Goal: Task Accomplishment & Management: Manage account settings

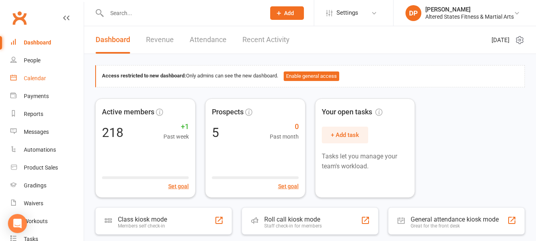
click at [35, 80] on div "Calendar" at bounding box center [35, 78] width 22 height 6
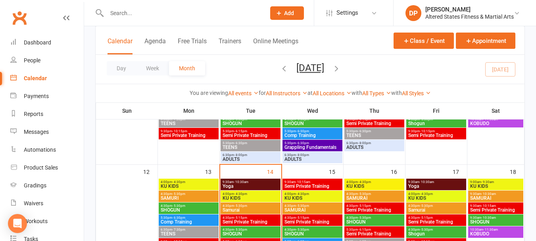
scroll to position [238, 0]
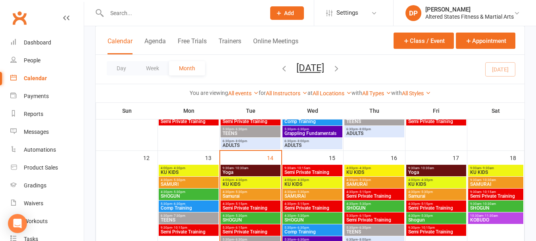
click at [252, 168] on span "9:30am - 10:30am" at bounding box center [250, 168] width 57 height 4
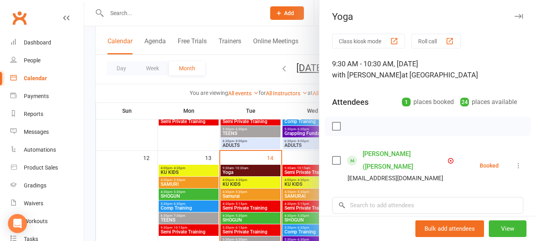
click at [335, 156] on label at bounding box center [336, 160] width 8 height 8
click at [349, 126] on icon "button" at bounding box center [353, 126] width 9 height 9
click at [514, 16] on icon "button" at bounding box center [518, 16] width 8 height 5
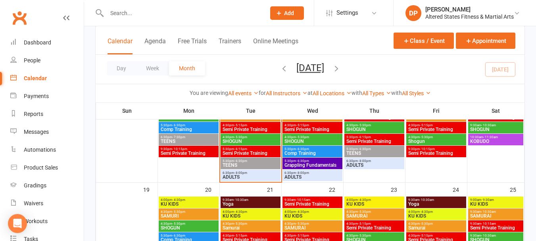
scroll to position [317, 0]
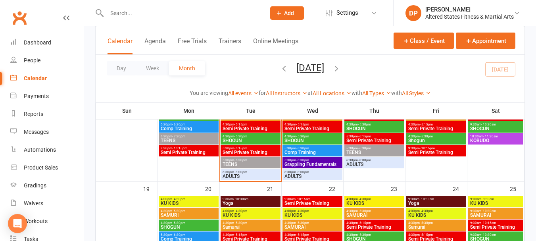
click at [257, 124] on span "4:30pm - 5:15pm" at bounding box center [250, 125] width 57 height 4
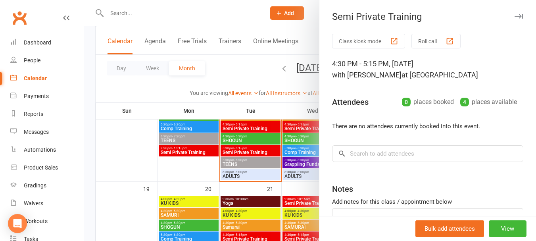
click at [258, 150] on div at bounding box center [310, 120] width 452 height 241
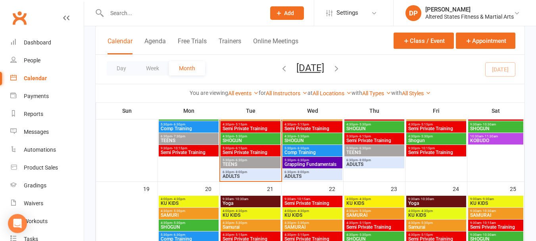
click at [258, 148] on span "5:30pm - 6:15pm" at bounding box center [250, 148] width 57 height 4
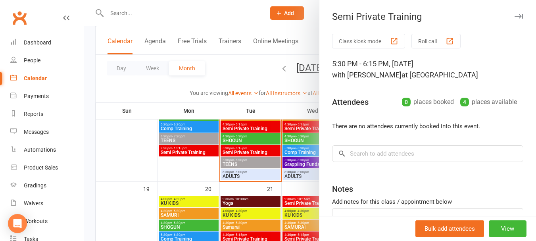
click at [261, 122] on div at bounding box center [310, 120] width 452 height 241
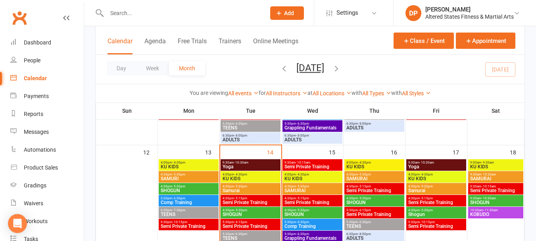
scroll to position [254, 0]
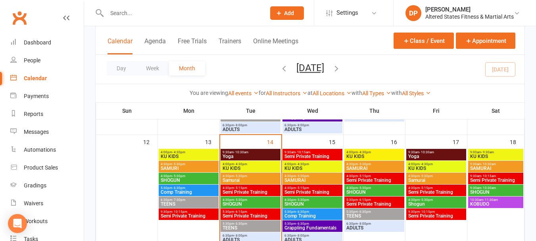
click at [184, 153] on span "- 4:30pm" at bounding box center [178, 152] width 13 height 4
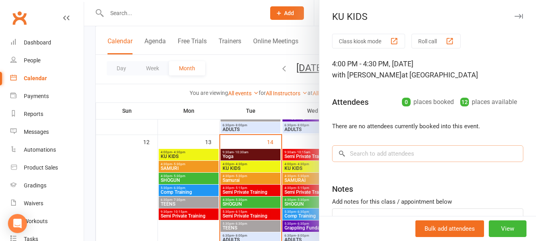
click at [380, 153] on input "search" at bounding box center [427, 153] width 191 height 17
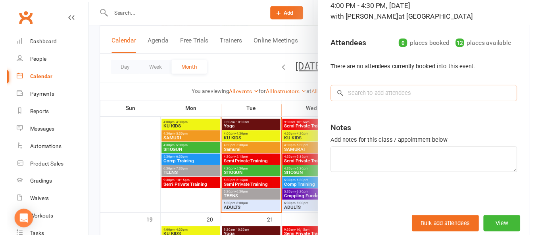
scroll to position [294, 0]
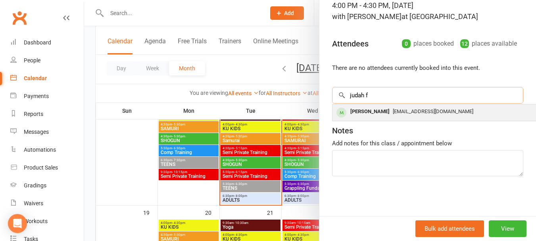
type input "judah f"
click at [371, 109] on div "[PERSON_NAME]" at bounding box center [370, 112] width 46 height 12
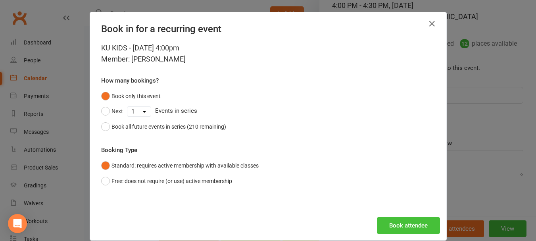
click at [395, 227] on button "Book attendee" at bounding box center [408, 225] width 63 height 17
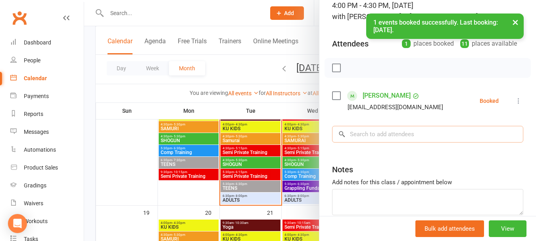
click at [380, 132] on input "search" at bounding box center [427, 134] width 191 height 17
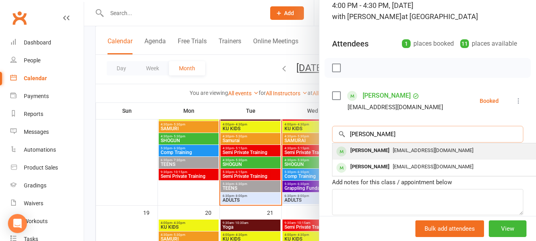
type input "[PERSON_NAME]"
click at [368, 150] on div "[PERSON_NAME]" at bounding box center [370, 151] width 46 height 12
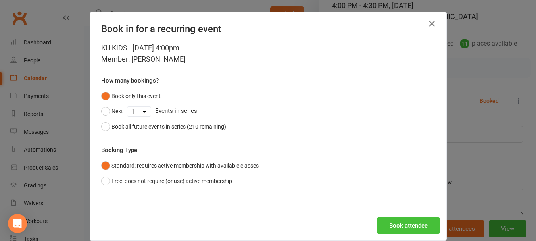
click at [398, 220] on button "Book attendee" at bounding box center [408, 225] width 63 height 17
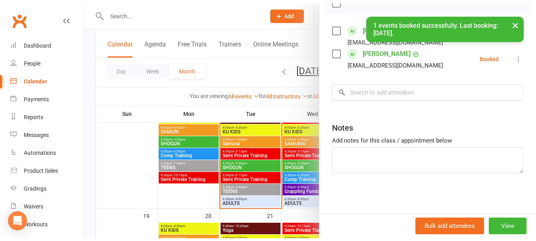
scroll to position [136, 0]
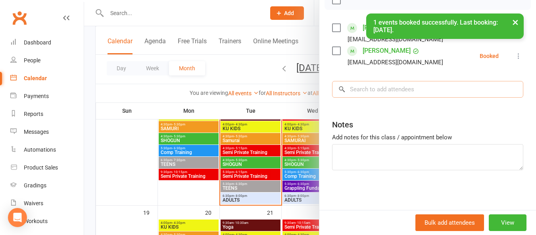
click at [404, 92] on input "search" at bounding box center [427, 89] width 191 height 17
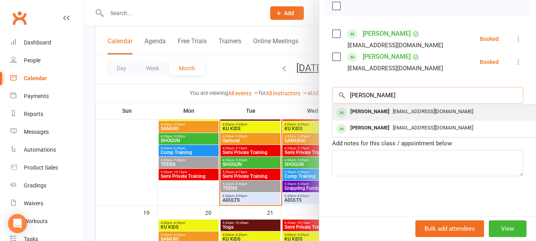
type input "[PERSON_NAME]"
click at [393, 108] on span "[EMAIL_ADDRESS][DOMAIN_NAME]" at bounding box center [433, 111] width 81 height 6
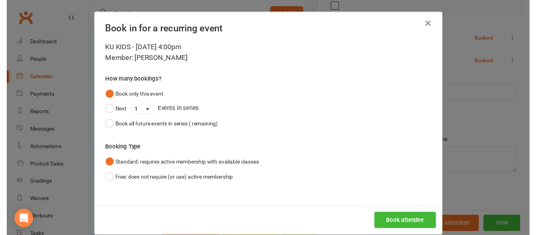
scroll to position [131, 0]
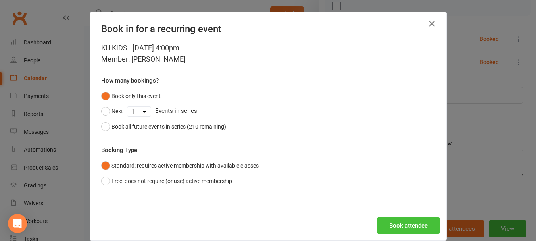
click at [399, 226] on button "Book attendee" at bounding box center [408, 225] width 63 height 17
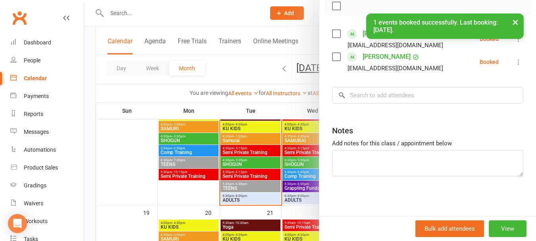
scroll to position [136, 0]
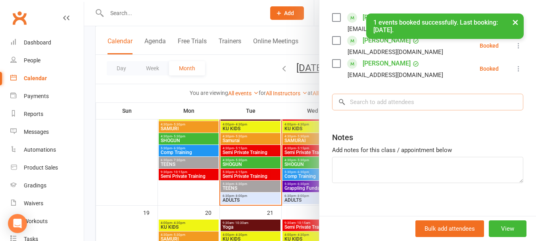
click at [388, 110] on input "search" at bounding box center [427, 102] width 191 height 17
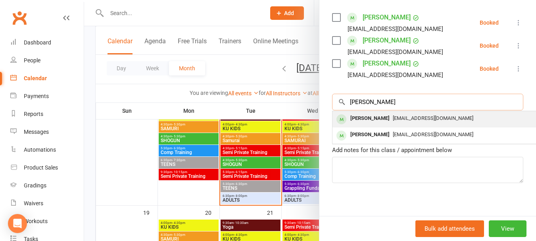
type input "[PERSON_NAME]"
click at [393, 121] on span "[EMAIL_ADDRESS][DOMAIN_NAME]" at bounding box center [433, 118] width 81 height 6
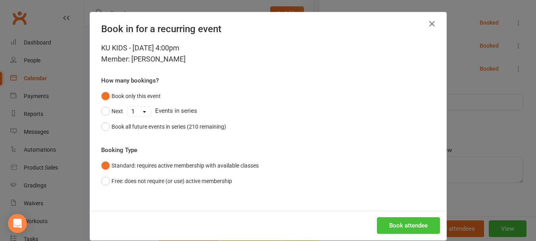
click at [415, 227] on button "Book attendee" at bounding box center [408, 225] width 63 height 17
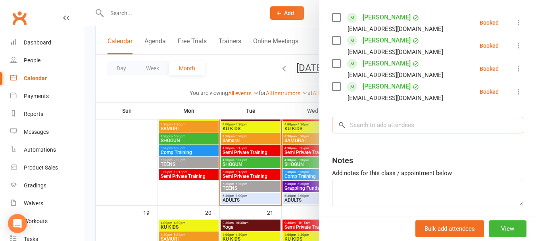
click at [355, 133] on input "search" at bounding box center [427, 125] width 191 height 17
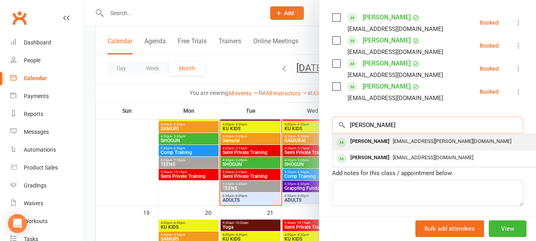
type input "[PERSON_NAME]"
click at [356, 147] on div "[PERSON_NAME]" at bounding box center [370, 142] width 46 height 12
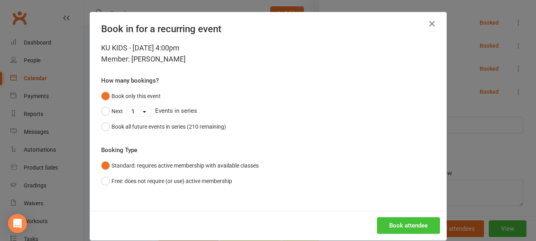
click at [393, 227] on button "Book attendee" at bounding box center [408, 225] width 63 height 17
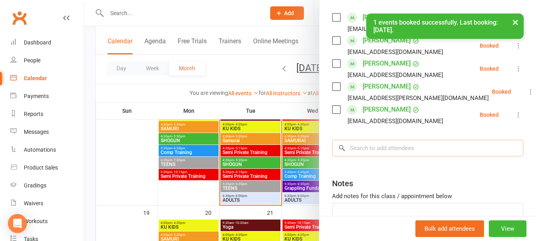
click at [393, 156] on input "search" at bounding box center [427, 148] width 191 height 17
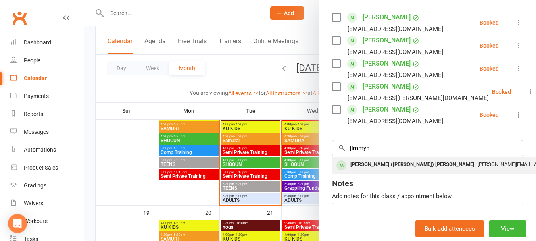
type input "jimmyn"
click at [398, 170] on div "[PERSON_NAME] ([PERSON_NAME]) [PERSON_NAME]" at bounding box center [412, 165] width 131 height 12
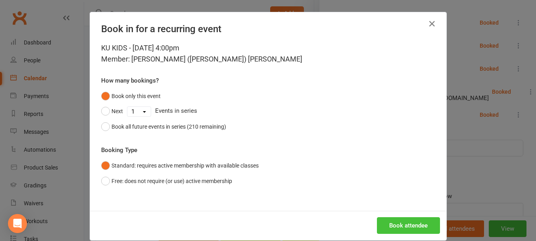
click at [407, 225] on button "Book attendee" at bounding box center [408, 225] width 63 height 17
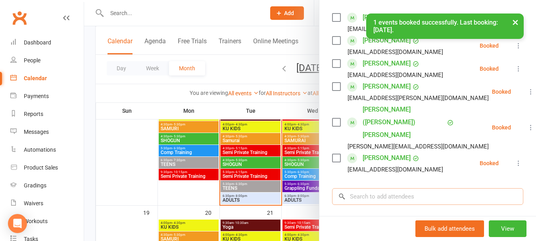
click at [412, 188] on input "search" at bounding box center [427, 196] width 191 height 17
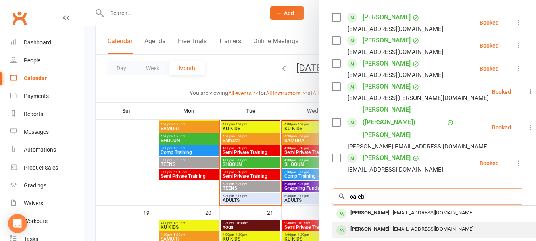
type input "caleb"
click at [378, 223] on div "[PERSON_NAME]" at bounding box center [370, 229] width 46 height 12
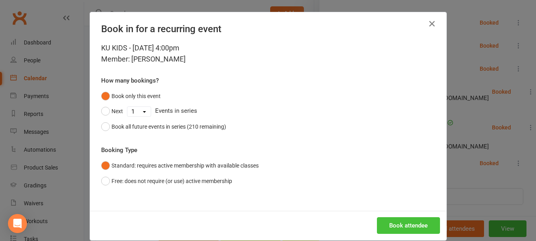
click at [389, 225] on button "Book attendee" at bounding box center [408, 225] width 63 height 17
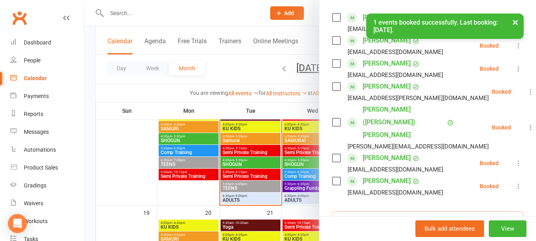
click at [400, 211] on input "search" at bounding box center [427, 219] width 191 height 17
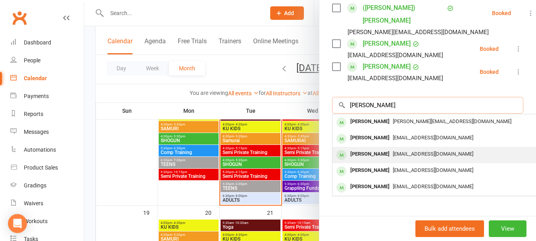
scroll to position [251, 0]
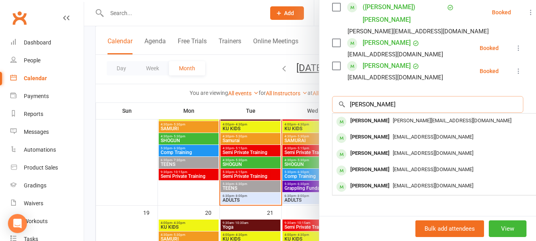
drag, startPoint x: 360, startPoint y: 89, endPoint x: 348, endPoint y: 90, distance: 12.3
click at [348, 96] on input "[PERSON_NAME]" at bounding box center [427, 104] width 191 height 17
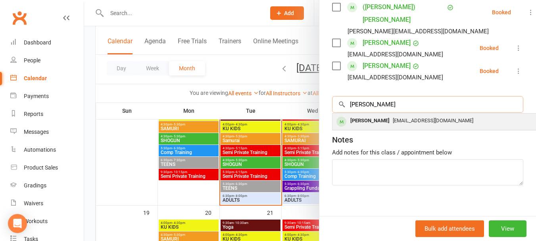
type input "[PERSON_NAME]"
click at [362, 115] on div "[PERSON_NAME]" at bounding box center [370, 121] width 46 height 12
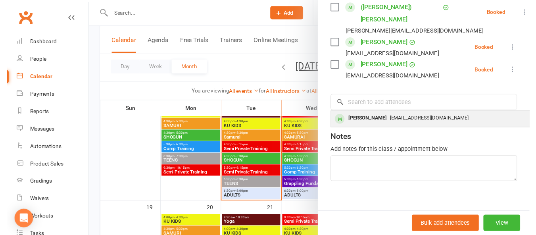
scroll to position [246, 0]
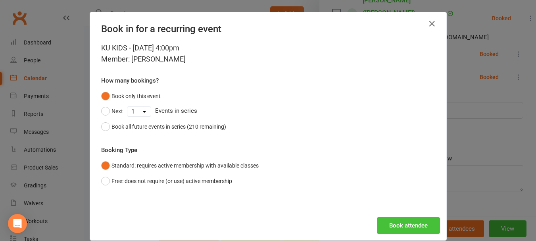
click at [393, 225] on button "Book attendee" at bounding box center [408, 225] width 63 height 17
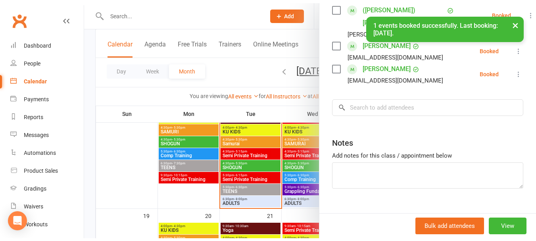
scroll to position [269, 0]
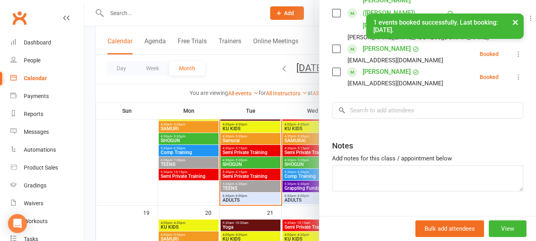
click at [357, 102] on input "search" at bounding box center [427, 110] width 191 height 17
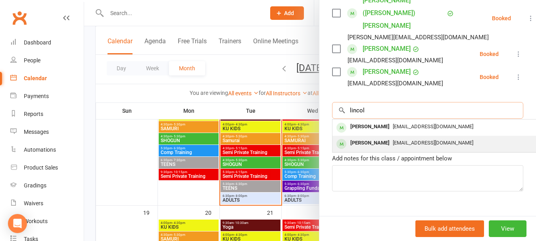
type input "lincol"
click at [361, 137] on div "[PERSON_NAME]" at bounding box center [370, 143] width 46 height 12
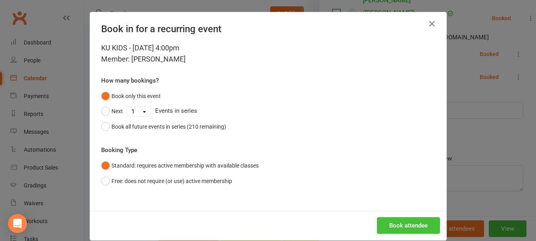
click at [390, 230] on button "Book attendee" at bounding box center [408, 225] width 63 height 17
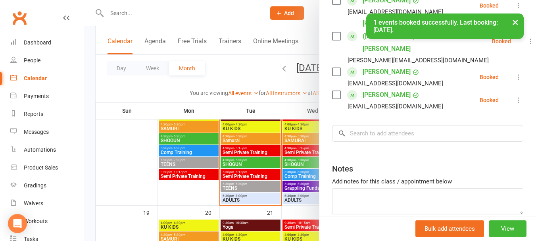
scroll to position [70, 0]
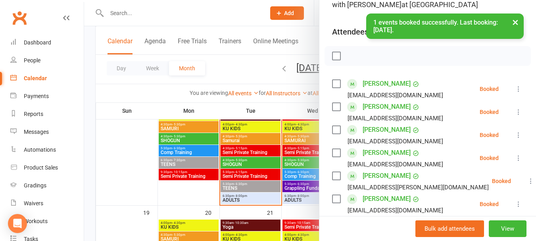
click at [334, 60] on label at bounding box center [336, 56] width 8 height 8
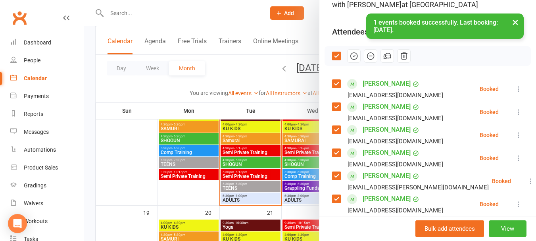
click at [351, 60] on icon "button" at bounding box center [353, 56] width 9 height 9
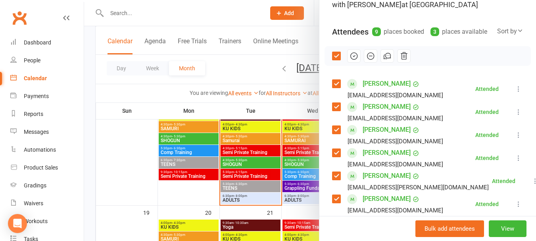
click at [182, 132] on div at bounding box center [310, 120] width 452 height 241
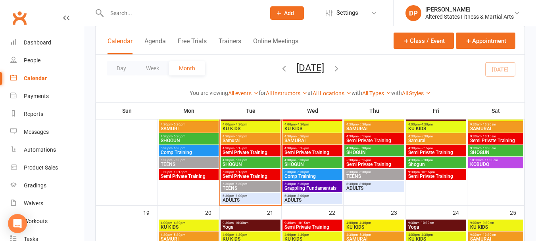
click at [182, 130] on span "SAMURI" at bounding box center [188, 128] width 57 height 5
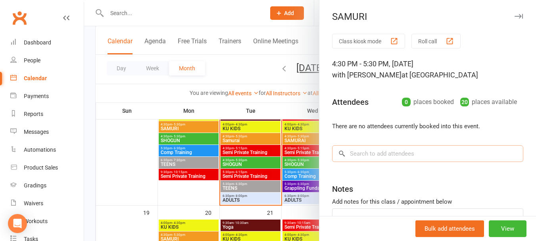
click at [349, 152] on input "search" at bounding box center [427, 153] width 191 height 17
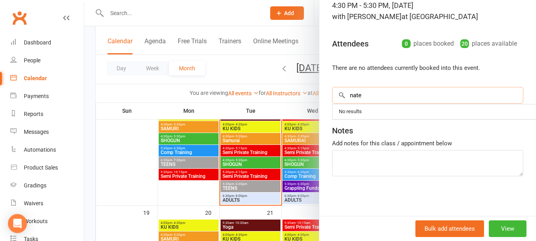
drag, startPoint x: 346, startPoint y: 96, endPoint x: 366, endPoint y: 95, distance: 20.3
click at [366, 95] on input "nate" at bounding box center [427, 95] width 191 height 17
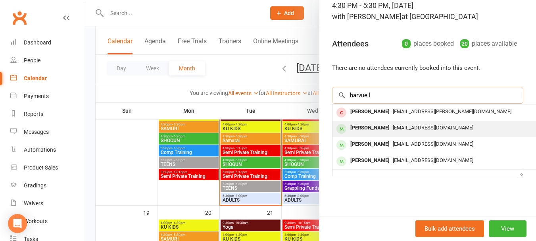
type input "harvue l"
click at [368, 127] on div "[PERSON_NAME]" at bounding box center [370, 128] width 46 height 12
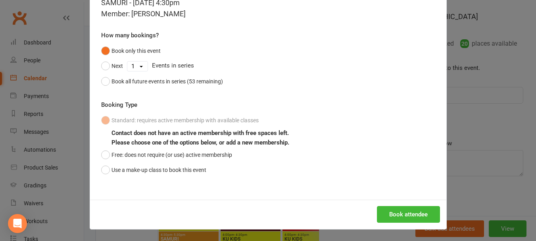
scroll to position [46, 0]
click at [393, 213] on button "Book attendee" at bounding box center [408, 213] width 63 height 17
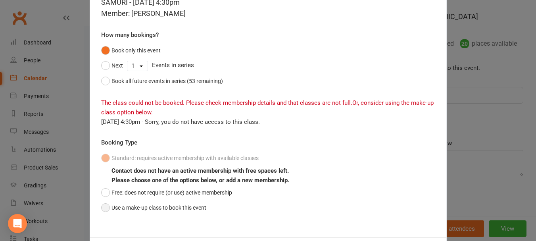
click at [106, 205] on button "Use a make-up class to book this event" at bounding box center [153, 207] width 105 height 15
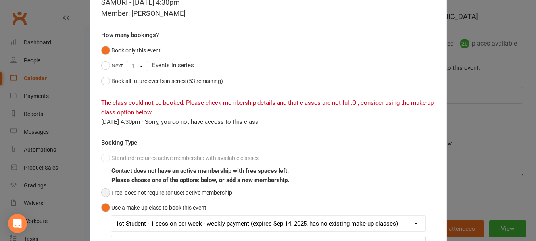
click at [102, 192] on button "Free: does not require (or use) active membership" at bounding box center [166, 192] width 131 height 15
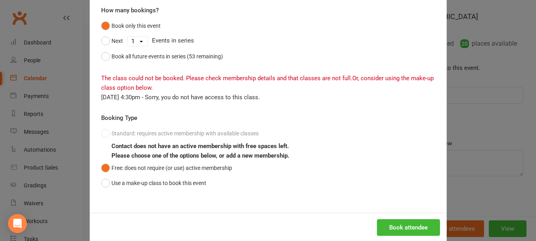
scroll to position [84, 0]
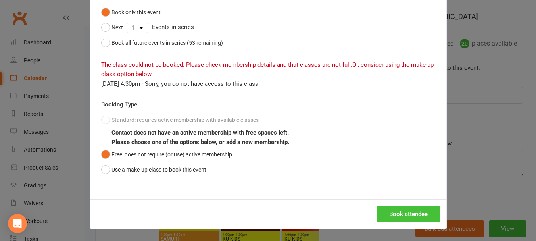
click at [381, 213] on button "Book attendee" at bounding box center [408, 213] width 63 height 17
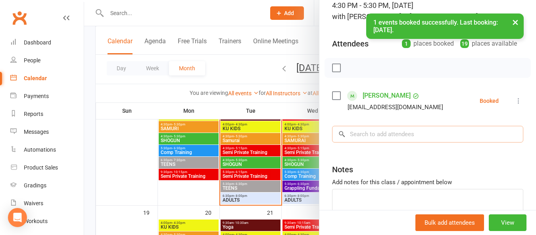
click at [359, 136] on input "search" at bounding box center [427, 134] width 191 height 17
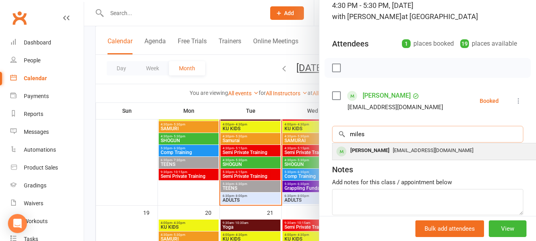
type input "miles"
click at [374, 149] on div "[PERSON_NAME]" at bounding box center [370, 151] width 46 height 12
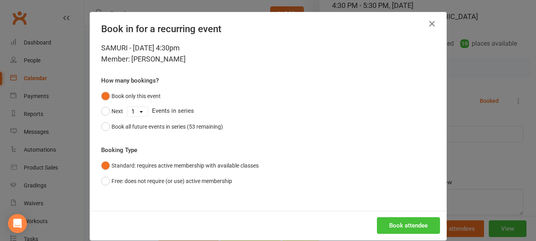
click at [391, 226] on button "Book attendee" at bounding box center [408, 225] width 63 height 17
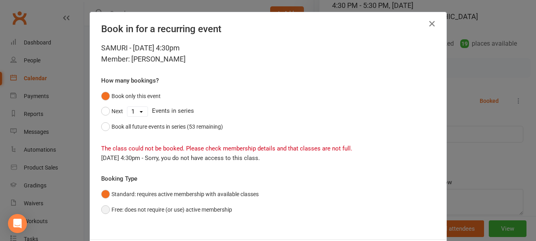
click at [101, 211] on button "Free: does not require (or use) active membership" at bounding box center [166, 209] width 131 height 15
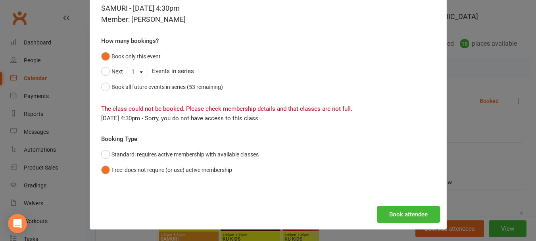
scroll to position [40, 0]
click at [405, 211] on button "Book attendee" at bounding box center [408, 213] width 63 height 17
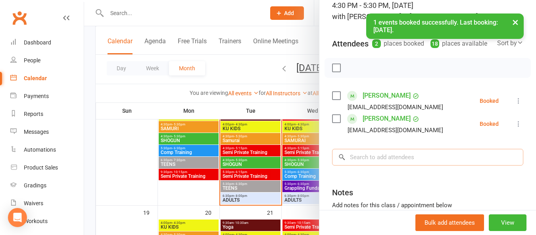
click at [366, 165] on input "search" at bounding box center [427, 157] width 191 height 17
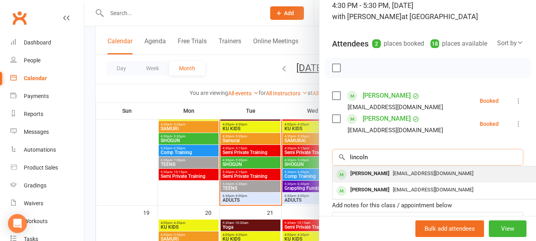
type input "lincoln"
click at [368, 179] on div "[PERSON_NAME]" at bounding box center [370, 174] width 46 height 12
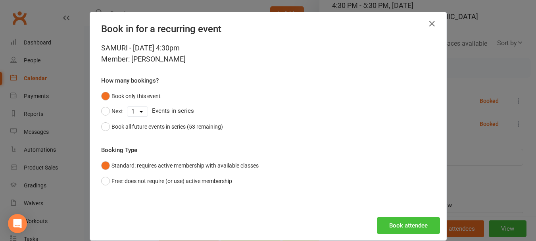
click at [399, 223] on button "Book attendee" at bounding box center [408, 225] width 63 height 17
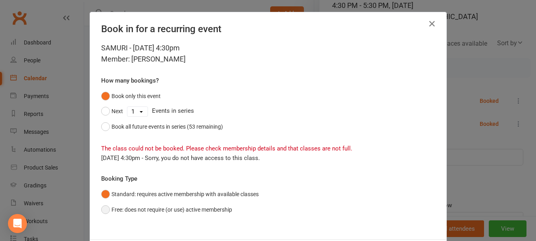
click at [102, 211] on button "Free: does not require (or use) active membership" at bounding box center [166, 209] width 131 height 15
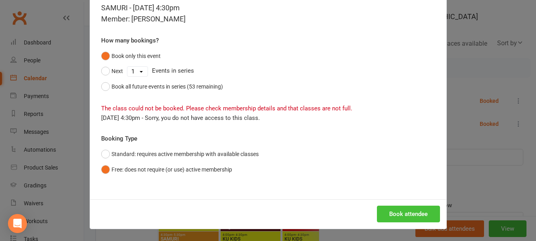
click at [388, 215] on button "Book attendee" at bounding box center [408, 213] width 63 height 17
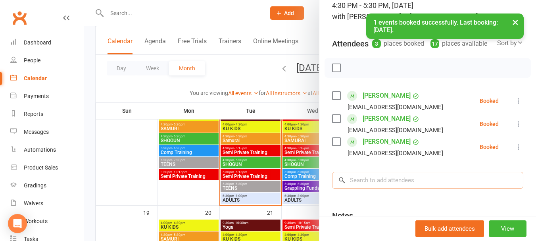
click at [378, 188] on input "search" at bounding box center [427, 180] width 191 height 17
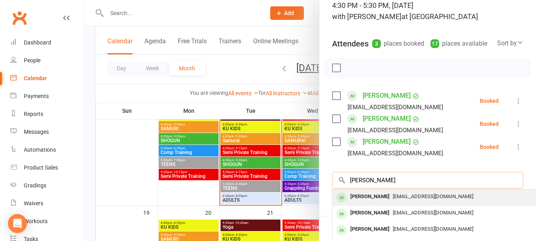
type input "[PERSON_NAME]"
click at [393, 199] on span "[EMAIL_ADDRESS][DOMAIN_NAME]" at bounding box center [433, 196] width 81 height 6
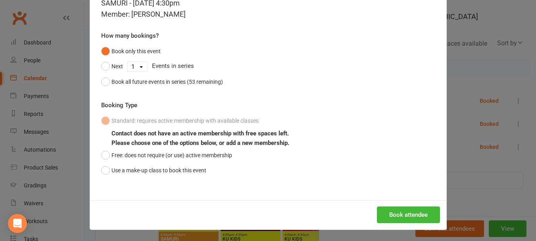
scroll to position [46, 0]
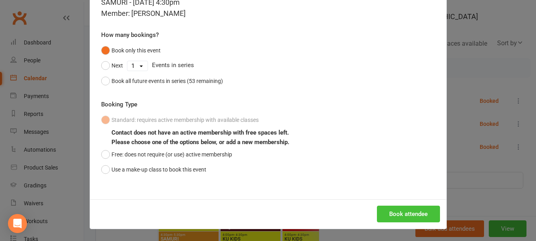
click at [396, 214] on button "Book attendee" at bounding box center [408, 213] width 63 height 17
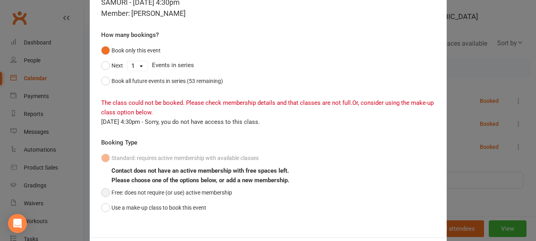
click at [102, 193] on button "Free: does not require (or use) active membership" at bounding box center [166, 192] width 131 height 15
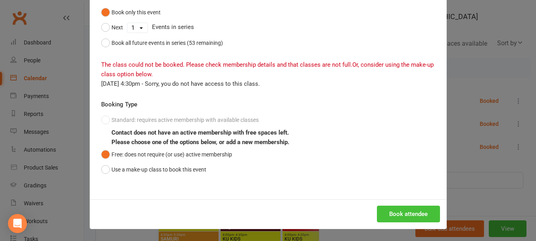
click at [400, 217] on button "Book attendee" at bounding box center [408, 213] width 63 height 17
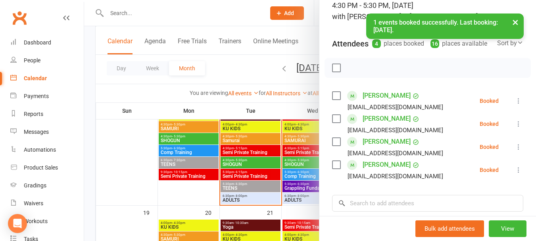
scroll to position [177, 0]
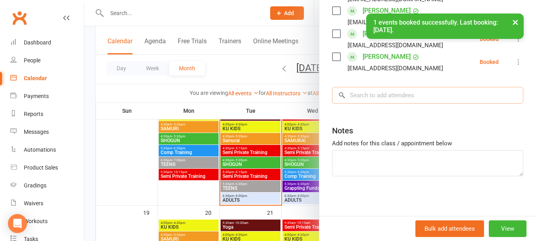
click at [364, 94] on input "search" at bounding box center [427, 95] width 191 height 17
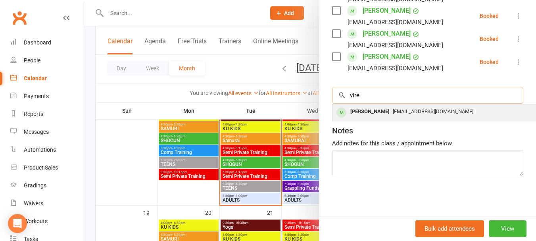
type input "vire"
click at [367, 115] on div "[PERSON_NAME]" at bounding box center [370, 112] width 46 height 12
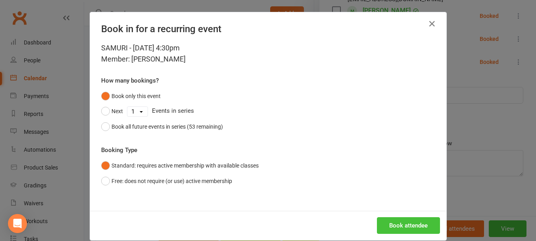
click at [402, 228] on button "Book attendee" at bounding box center [408, 225] width 63 height 17
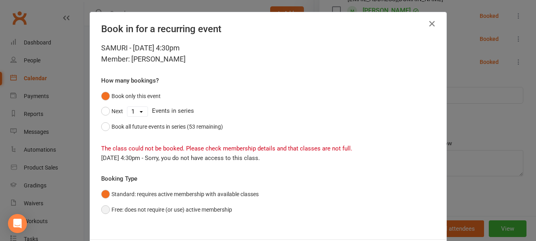
click at [101, 208] on button "Free: does not require (or use) active membership" at bounding box center [166, 209] width 131 height 15
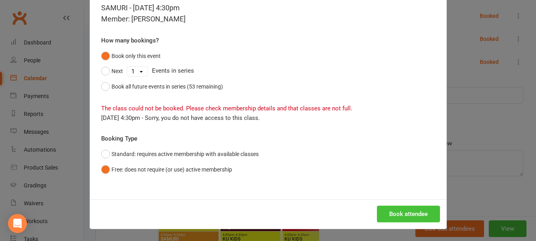
click at [395, 213] on button "Book attendee" at bounding box center [408, 213] width 63 height 17
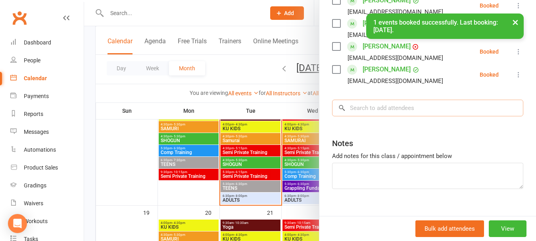
click at [372, 116] on input "search" at bounding box center [427, 108] width 191 height 17
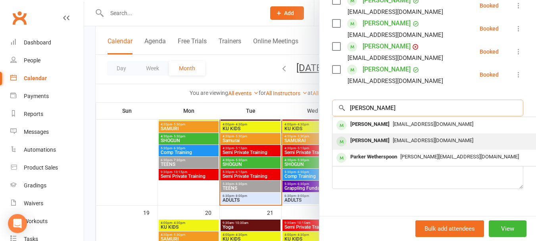
type input "[PERSON_NAME]"
click at [366, 146] on div "[PERSON_NAME]" at bounding box center [370, 141] width 46 height 12
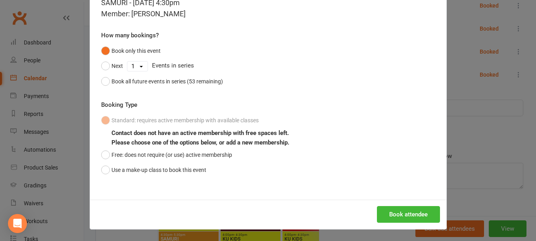
scroll to position [46, 0]
click at [382, 211] on button "Book attendee" at bounding box center [408, 213] width 63 height 17
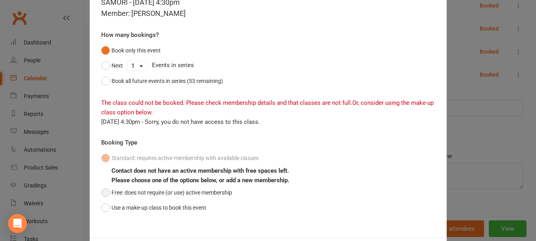
click at [104, 193] on button "Free: does not require (or use) active membership" at bounding box center [166, 192] width 131 height 15
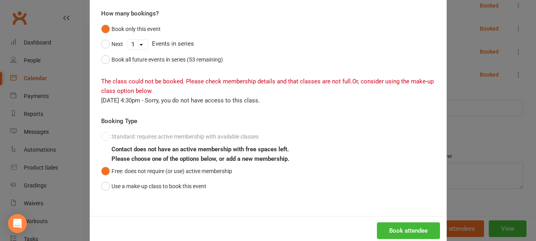
scroll to position [84, 0]
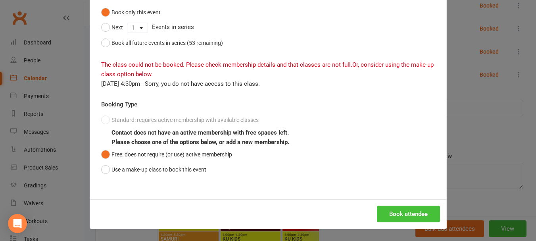
click at [393, 206] on button "Book attendee" at bounding box center [408, 213] width 63 height 17
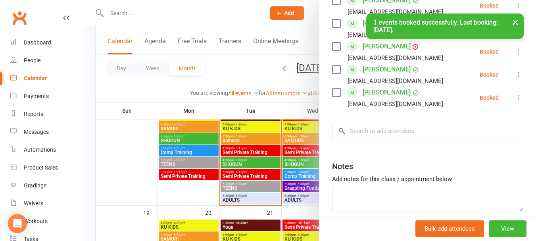
click at [397, 109] on div "[EMAIL_ADDRESS][DOMAIN_NAME]" at bounding box center [395, 104] width 96 height 10
click at [394, 139] on input "search" at bounding box center [427, 131] width 191 height 17
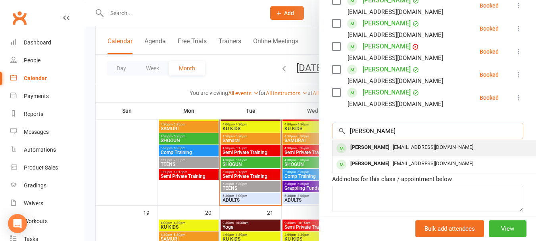
type input "[PERSON_NAME]"
click at [388, 153] on div "[PERSON_NAME]" at bounding box center [370, 148] width 46 height 12
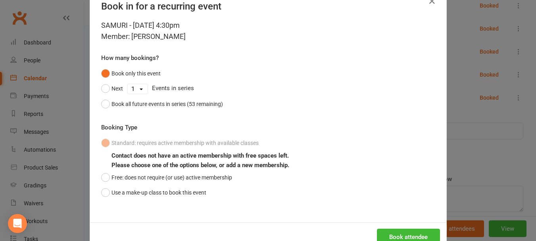
scroll to position [46, 0]
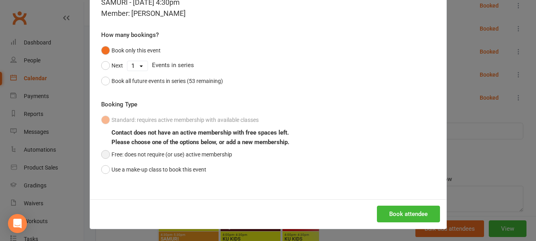
click at [104, 155] on button "Free: does not require (or use) active membership" at bounding box center [166, 154] width 131 height 15
click at [388, 209] on button "Book attendee" at bounding box center [408, 213] width 63 height 17
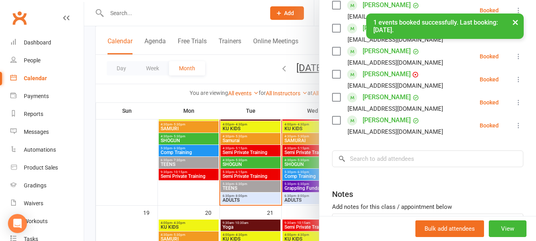
scroll to position [177, 0]
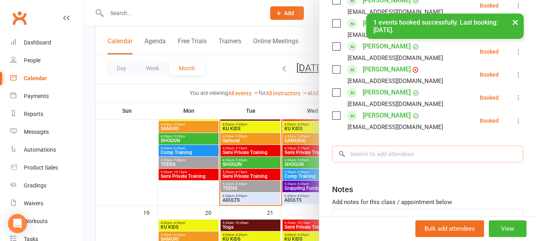
click at [359, 162] on input "search" at bounding box center [427, 154] width 191 height 17
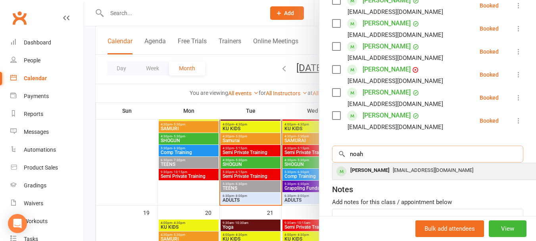
type input "noah"
click at [363, 176] on div "[PERSON_NAME]" at bounding box center [370, 171] width 46 height 12
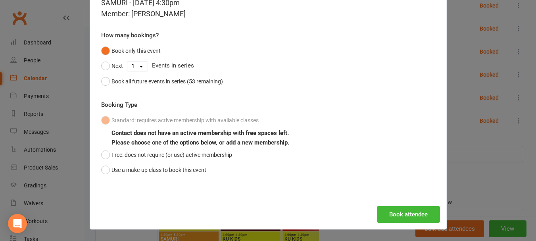
scroll to position [46, 0]
click at [101, 157] on button "Free: does not require (or use) active membership" at bounding box center [166, 154] width 131 height 15
click at [393, 215] on button "Book attendee" at bounding box center [408, 213] width 63 height 17
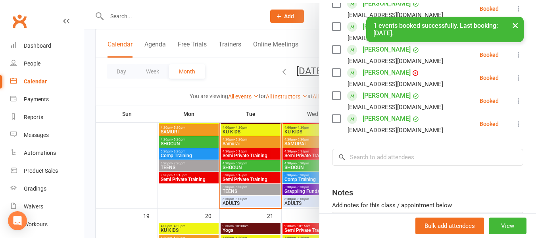
scroll to position [200, 0]
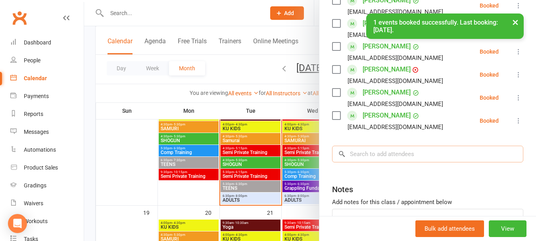
click at [367, 162] on input "search" at bounding box center [427, 154] width 191 height 17
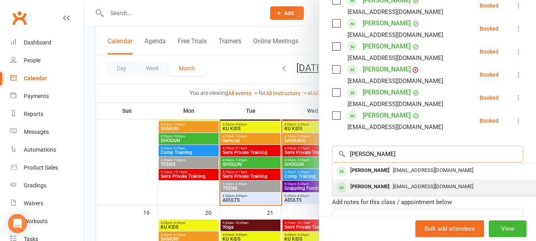
type input "[PERSON_NAME]"
click at [370, 192] on div "[PERSON_NAME]" at bounding box center [370, 187] width 46 height 12
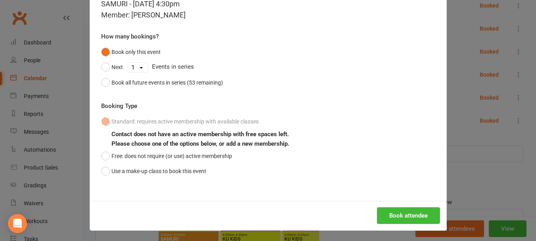
scroll to position [46, 0]
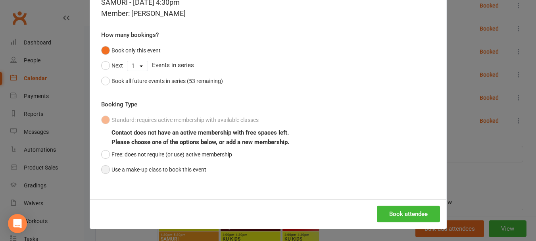
click at [101, 169] on button "Use a make-up class to book this event" at bounding box center [153, 169] width 105 height 15
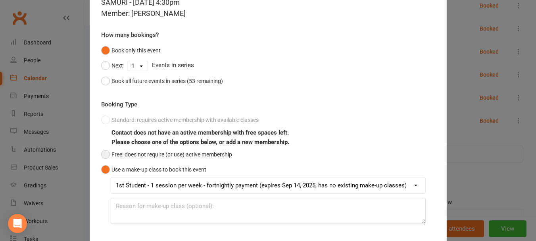
click at [101, 154] on button "Free: does not require (or use) active membership" at bounding box center [166, 154] width 131 height 15
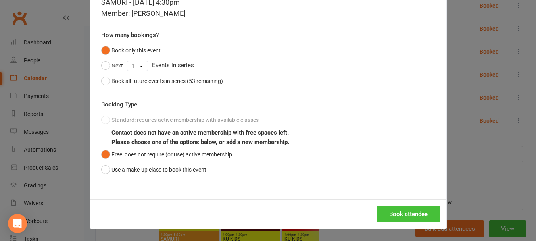
click at [410, 214] on button "Book attendee" at bounding box center [408, 213] width 63 height 17
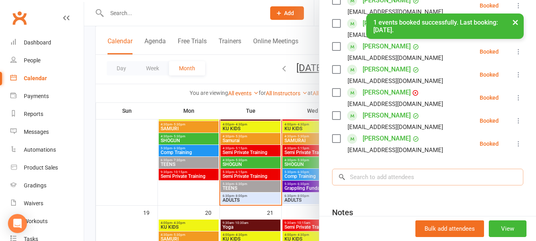
click at [439, 183] on input "search" at bounding box center [427, 177] width 191 height 17
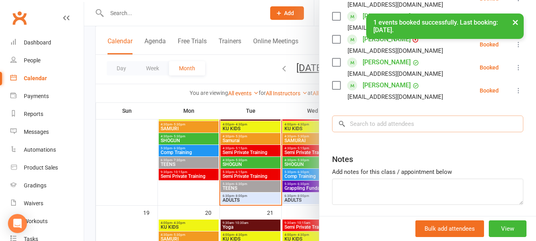
scroll to position [292, 0]
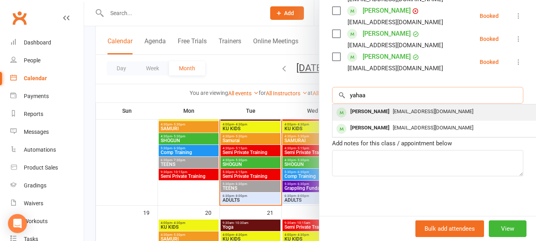
type input "yahaa"
click at [369, 111] on div "[PERSON_NAME]" at bounding box center [370, 112] width 46 height 12
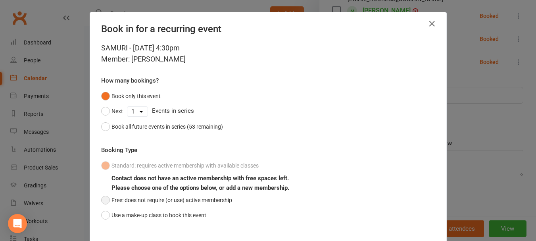
click at [103, 199] on button "Free: does not require (or use) active membership" at bounding box center [166, 199] width 131 height 15
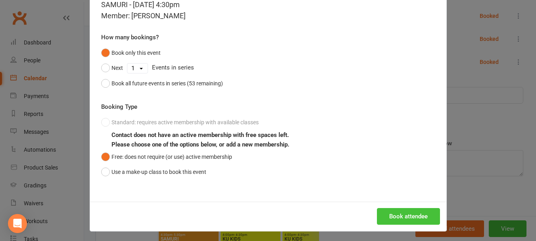
scroll to position [46, 0]
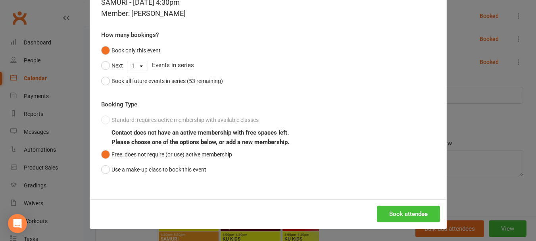
click at [412, 212] on button "Book attendee" at bounding box center [408, 213] width 63 height 17
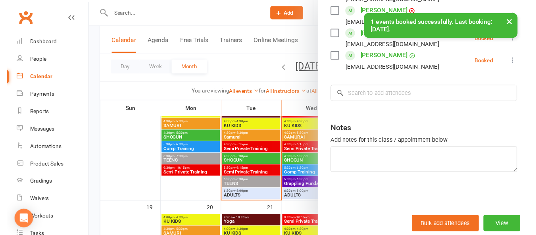
scroll to position [77, 0]
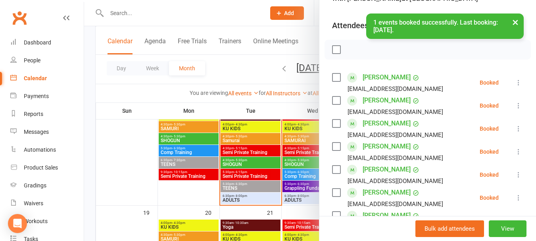
click at [332, 54] on label at bounding box center [336, 50] width 8 height 8
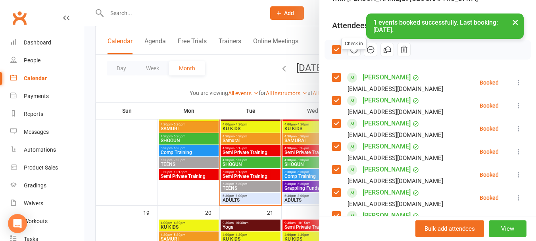
click at [349, 54] on icon "button" at bounding box center [353, 49] width 9 height 9
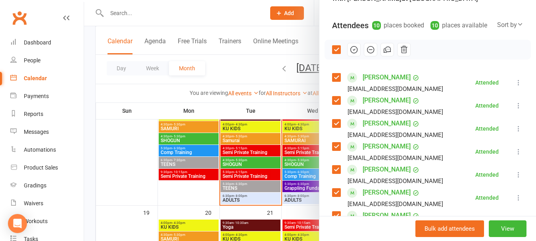
click at [182, 142] on div at bounding box center [310, 120] width 452 height 241
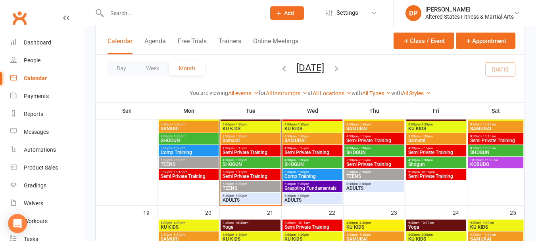
click at [182, 142] on span "SHOGUN" at bounding box center [188, 140] width 57 height 5
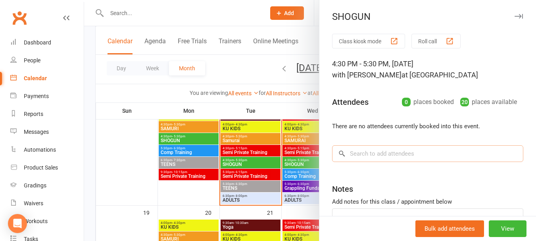
click at [370, 151] on input "search" at bounding box center [427, 153] width 191 height 17
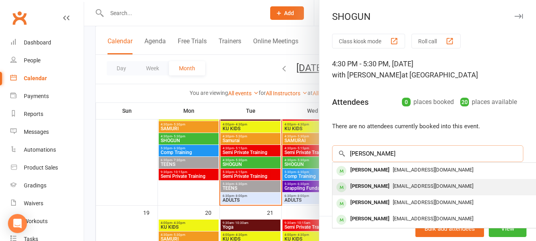
type input "[PERSON_NAME]"
click at [384, 185] on div "[PERSON_NAME]" at bounding box center [370, 186] width 46 height 12
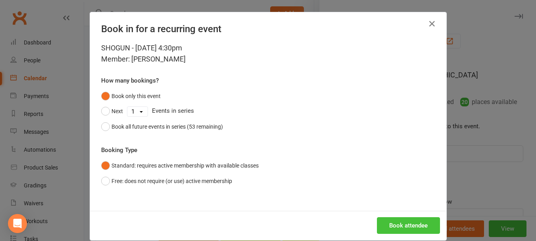
click at [410, 221] on button "Book attendee" at bounding box center [408, 225] width 63 height 17
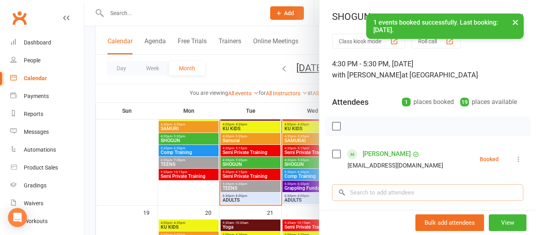
click at [395, 192] on input "search" at bounding box center [427, 192] width 191 height 17
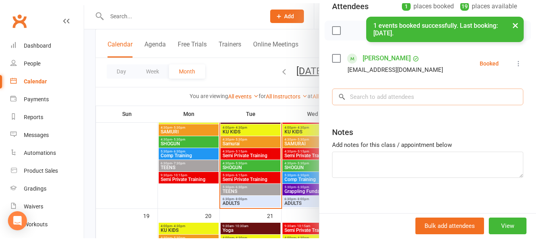
scroll to position [103, 0]
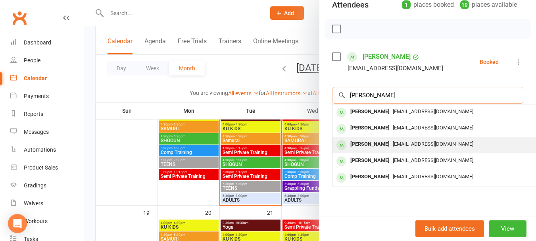
type input "[PERSON_NAME]"
click at [393, 141] on span "[EMAIL_ADDRESS][DOMAIN_NAME]" at bounding box center [433, 144] width 81 height 6
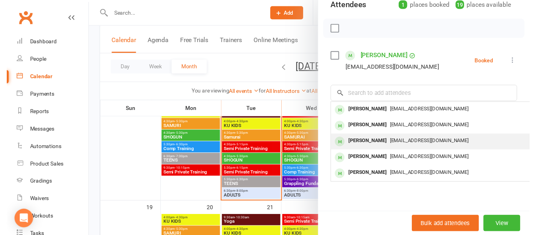
scroll to position [97, 0]
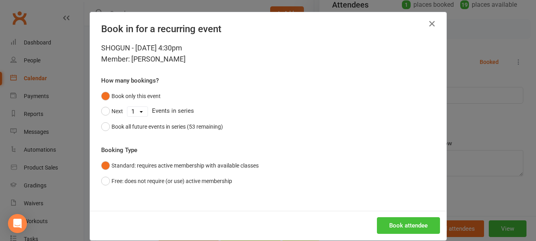
click at [399, 223] on button "Book attendee" at bounding box center [408, 225] width 63 height 17
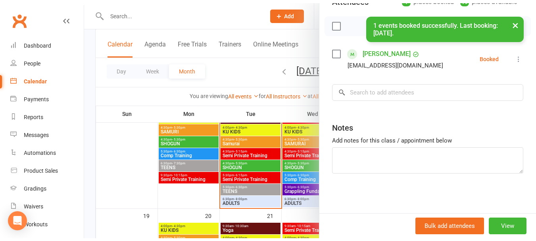
scroll to position [103, 0]
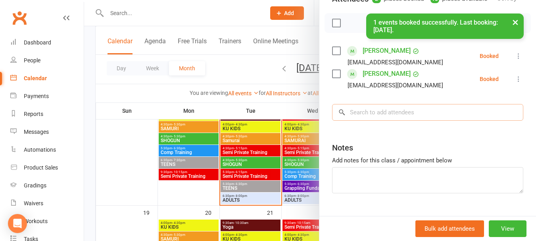
click at [392, 119] on input "search" at bounding box center [427, 112] width 191 height 17
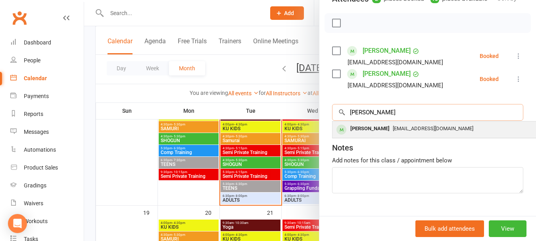
type input "[PERSON_NAME]"
click at [386, 134] on div "[EMAIL_ADDRESS][DOMAIN_NAME]" at bounding box center [451, 129] width 231 height 12
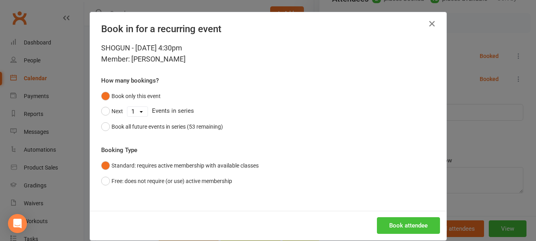
click at [399, 225] on button "Book attendee" at bounding box center [408, 225] width 63 height 17
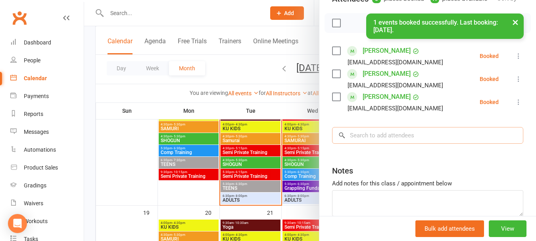
click at [381, 143] on input "search" at bounding box center [427, 135] width 191 height 17
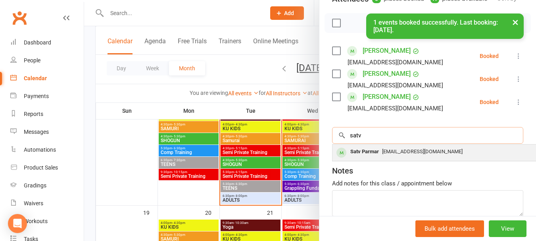
type input "satv"
click at [375, 157] on div "Satv Parmar" at bounding box center [364, 152] width 35 height 12
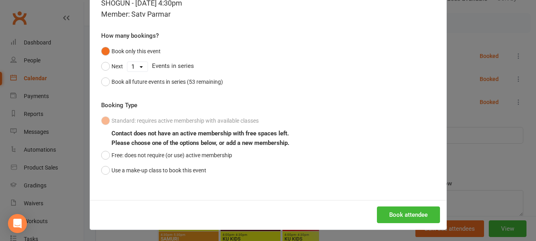
scroll to position [46, 0]
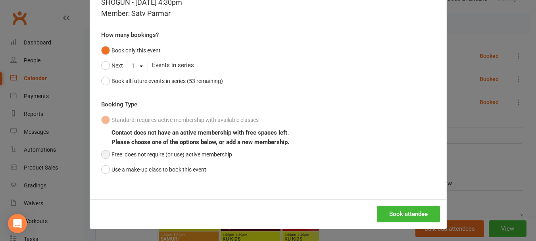
click at [102, 154] on button "Free: does not require (or use) active membership" at bounding box center [166, 154] width 131 height 15
click at [420, 212] on button "Book attendee" at bounding box center [408, 213] width 63 height 17
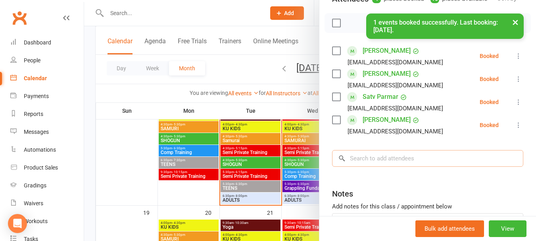
click at [414, 167] on input "search" at bounding box center [427, 158] width 191 height 17
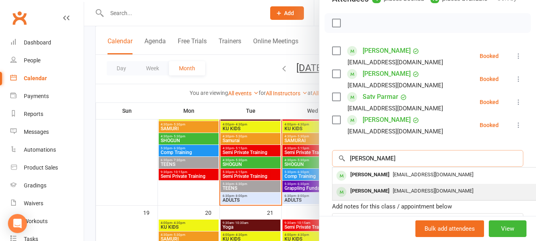
type input "[PERSON_NAME]"
click at [393, 194] on span "[EMAIL_ADDRESS][DOMAIN_NAME]" at bounding box center [433, 191] width 81 height 6
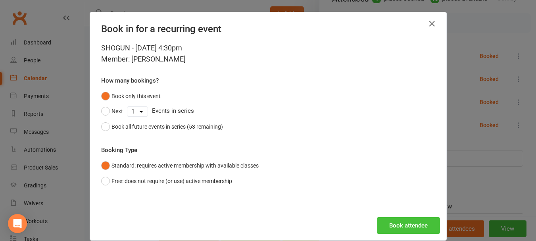
click at [420, 223] on button "Book attendee" at bounding box center [408, 225] width 63 height 17
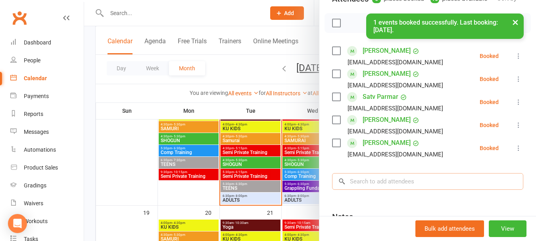
click at [388, 190] on input "search" at bounding box center [427, 181] width 191 height 17
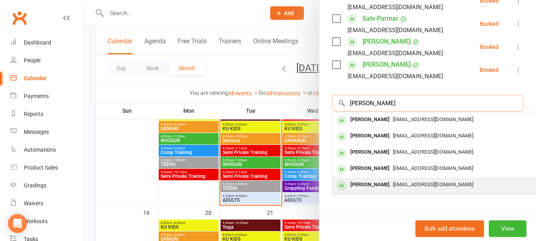
scroll to position [182, 0]
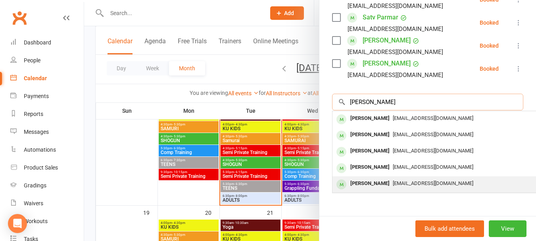
type input "[PERSON_NAME]"
click at [362, 189] on div "[PERSON_NAME]" at bounding box center [370, 184] width 46 height 12
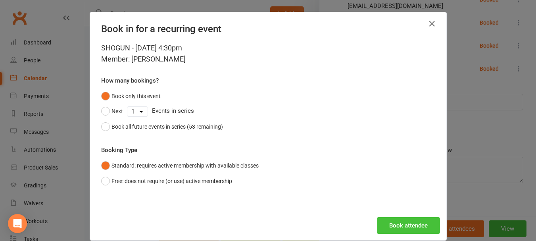
click at [386, 220] on button "Book attendee" at bounding box center [408, 225] width 63 height 17
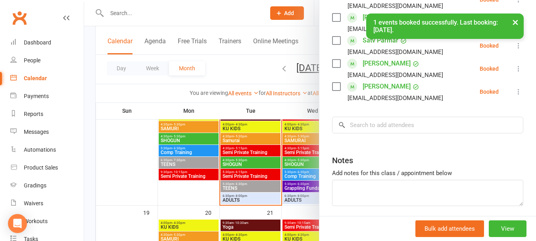
scroll to position [205, 0]
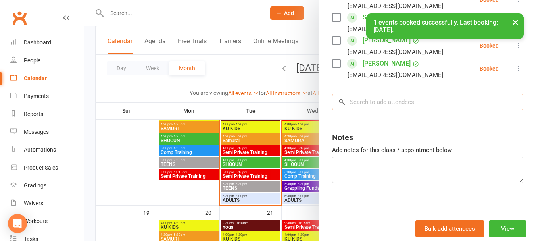
click at [401, 110] on input "search" at bounding box center [427, 102] width 191 height 17
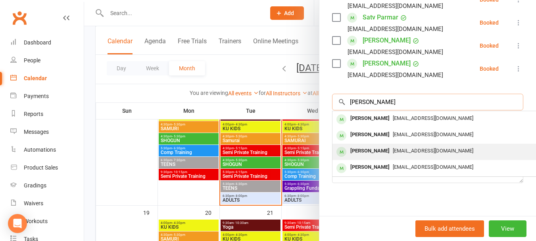
type input "[PERSON_NAME]"
click at [379, 157] on div "[PERSON_NAME]" at bounding box center [370, 151] width 46 height 12
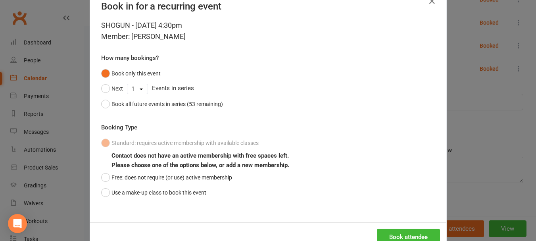
scroll to position [46, 0]
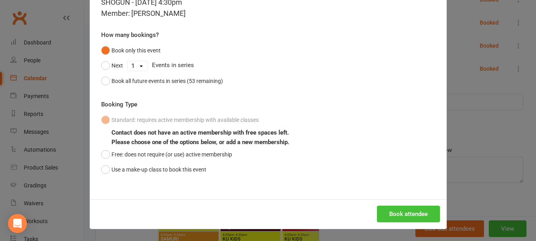
click at [384, 216] on button "Book attendee" at bounding box center [408, 213] width 63 height 17
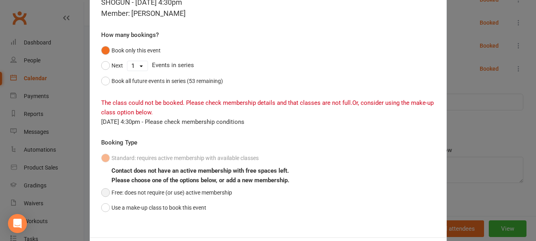
click at [108, 194] on button "Free: does not require (or use) active membership" at bounding box center [166, 192] width 131 height 15
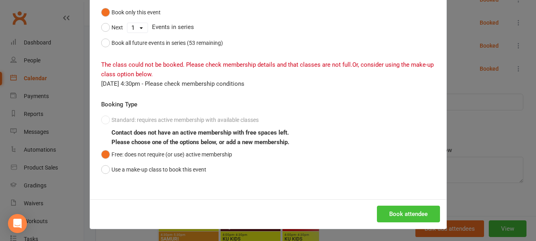
click at [390, 210] on button "Book attendee" at bounding box center [408, 213] width 63 height 17
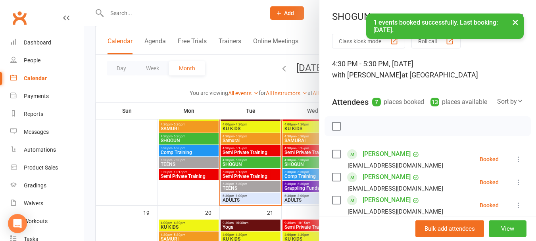
scroll to position [95, 0]
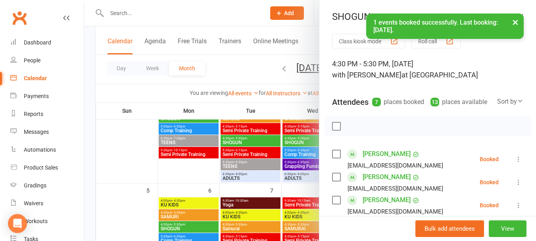
click at [327, 136] on div at bounding box center [427, 126] width 206 height 20
click at [334, 130] on label at bounding box center [336, 126] width 8 height 8
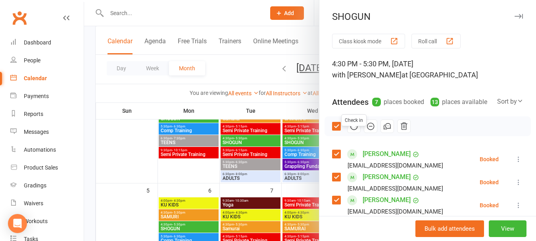
click at [349, 131] on icon "button" at bounding box center [353, 126] width 9 height 9
click at [200, 170] on div at bounding box center [310, 120] width 452 height 241
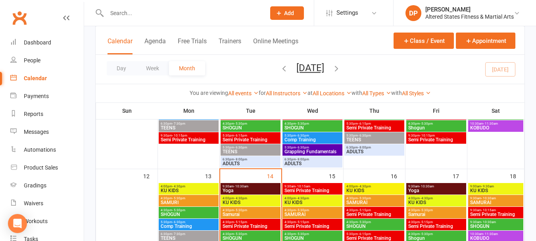
scroll to position [238, 0]
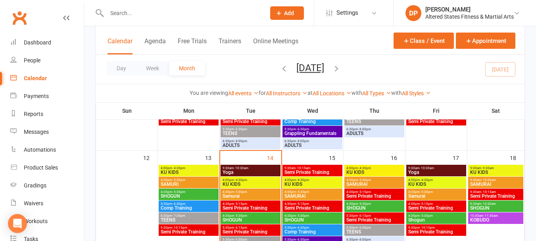
click at [180, 220] on span "TEENS" at bounding box center [188, 219] width 57 height 5
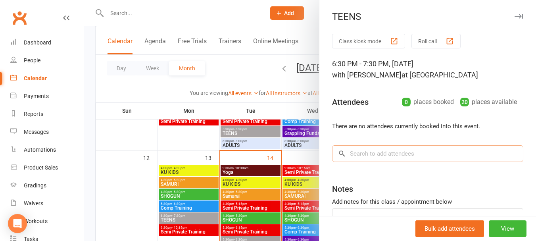
click at [350, 154] on input "search" at bounding box center [427, 153] width 191 height 17
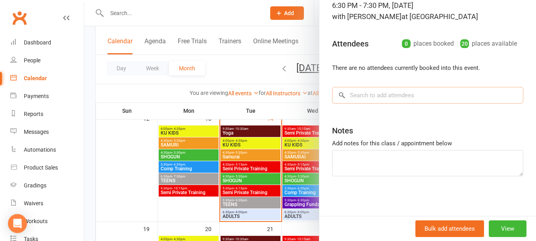
scroll to position [278, 0]
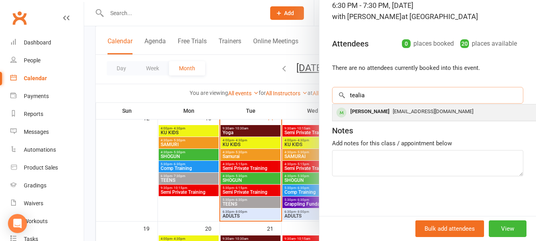
type input "tealia"
click at [356, 110] on div "[PERSON_NAME]" at bounding box center [370, 112] width 46 height 12
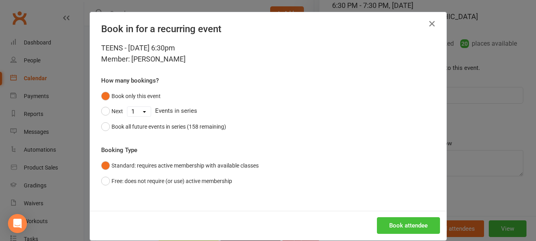
click at [385, 228] on button "Book attendee" at bounding box center [408, 225] width 63 height 17
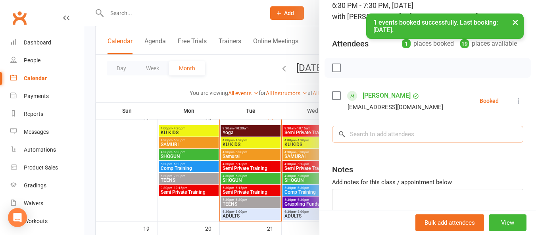
click at [385, 132] on input "search" at bounding box center [427, 134] width 191 height 17
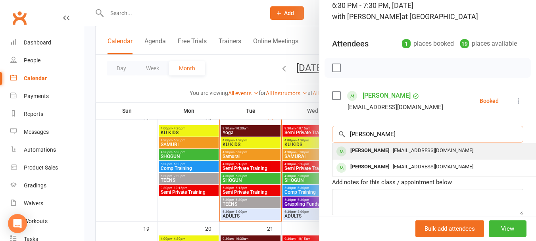
type input "[PERSON_NAME]"
click at [381, 152] on div "[PERSON_NAME]" at bounding box center [370, 151] width 46 height 12
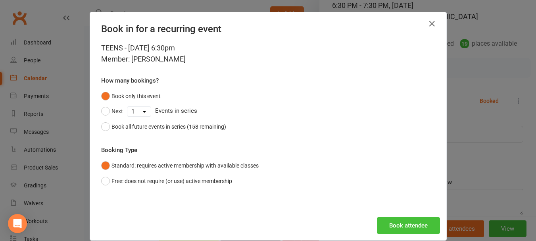
click at [402, 222] on button "Book attendee" at bounding box center [408, 225] width 63 height 17
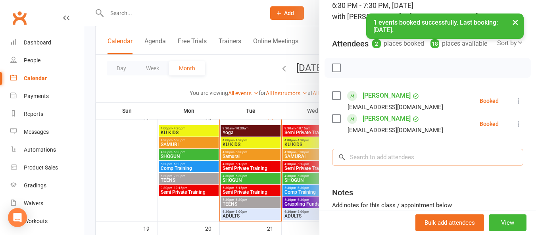
click at [375, 165] on input "search" at bounding box center [427, 157] width 191 height 17
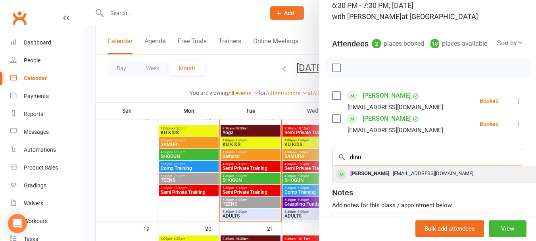
type input "dinu"
click at [375, 179] on div "[PERSON_NAME]" at bounding box center [370, 174] width 46 height 12
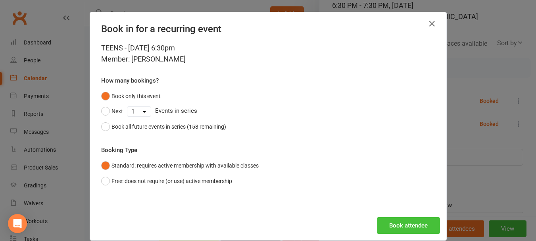
click at [407, 222] on button "Book attendee" at bounding box center [408, 225] width 63 height 17
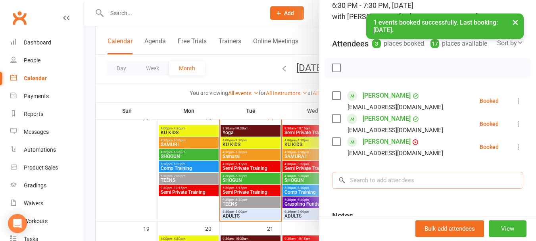
click at [400, 188] on input "search" at bounding box center [427, 180] width 191 height 17
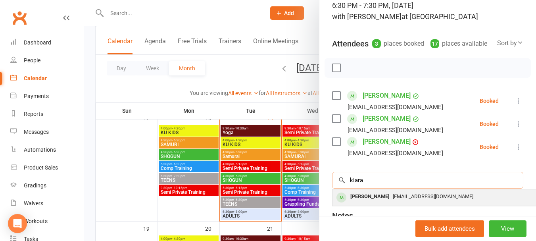
type input "kiara"
click at [374, 202] on div "[PERSON_NAME]" at bounding box center [370, 197] width 46 height 12
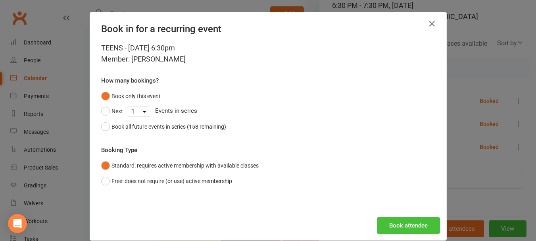
click at [395, 224] on button "Book attendee" at bounding box center [408, 225] width 63 height 17
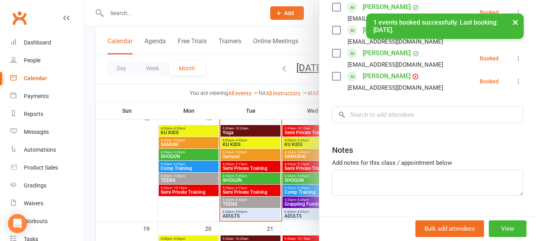
scroll to position [177, 0]
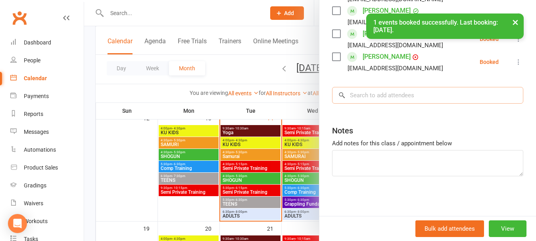
click at [363, 90] on input "search" at bounding box center [427, 95] width 191 height 17
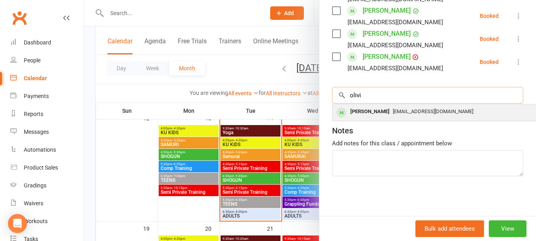
type input "olivi"
click at [363, 111] on div "[PERSON_NAME]" at bounding box center [370, 112] width 46 height 12
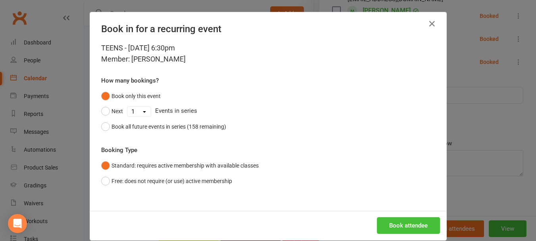
click at [390, 225] on button "Book attendee" at bounding box center [408, 225] width 63 height 17
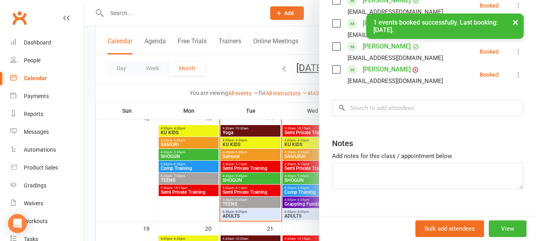
scroll to position [200, 0]
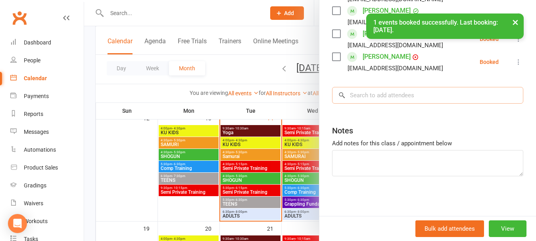
click at [359, 99] on input "search" at bounding box center [427, 95] width 191 height 17
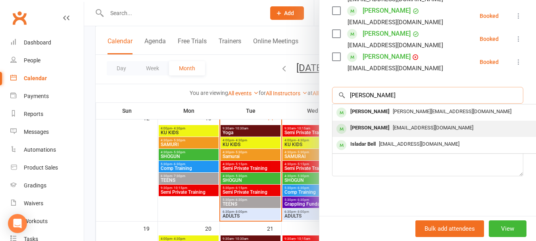
type input "[PERSON_NAME]"
click at [364, 123] on div "[PERSON_NAME]" at bounding box center [370, 128] width 46 height 12
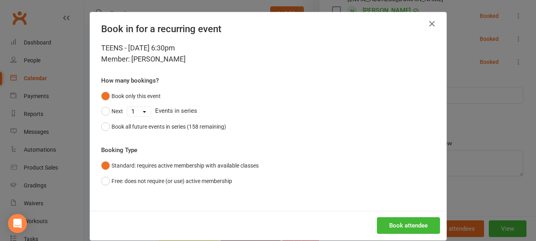
click at [392, 216] on div "Book attendee" at bounding box center [268, 225] width 356 height 29
click at [394, 226] on button "Book attendee" at bounding box center [408, 225] width 63 height 17
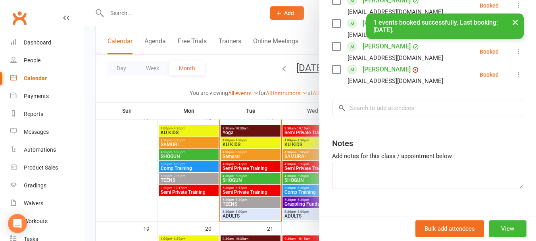
scroll to position [223, 0]
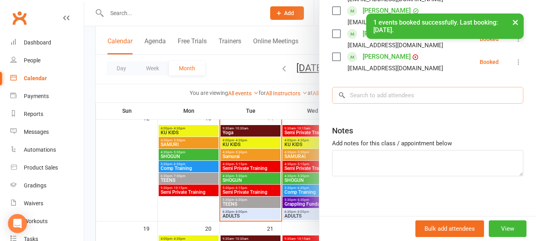
click at [394, 90] on input "search" at bounding box center [427, 95] width 191 height 17
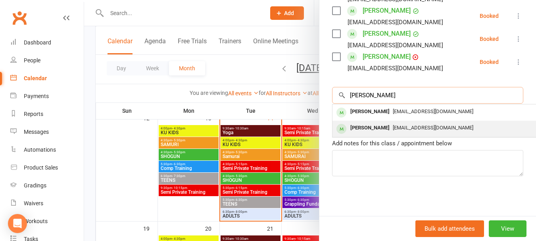
type input "[PERSON_NAME]"
click at [370, 127] on div "[PERSON_NAME]" at bounding box center [370, 128] width 46 height 12
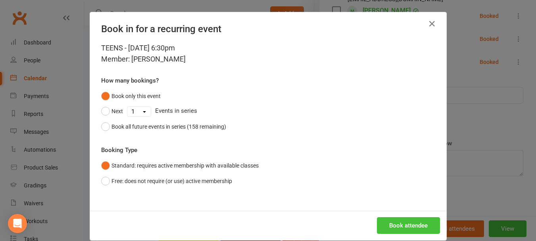
click at [393, 223] on button "Book attendee" at bounding box center [408, 225] width 63 height 17
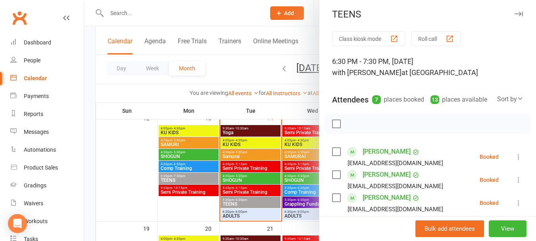
scroll to position [0, 0]
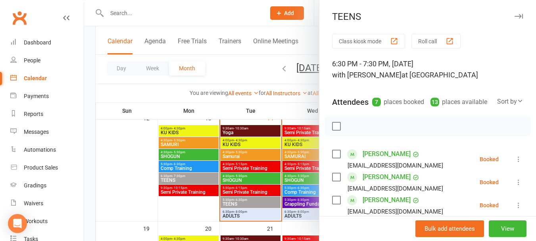
click at [335, 130] on label at bounding box center [336, 126] width 8 height 8
click at [352, 131] on icon "button" at bounding box center [353, 126] width 9 height 9
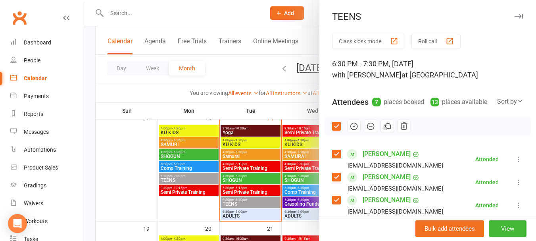
click at [121, 17] on div at bounding box center [310, 120] width 452 height 241
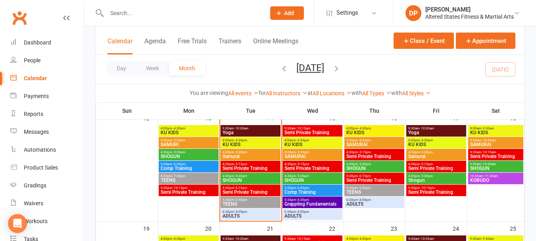
click at [120, 10] on input "text" at bounding box center [181, 13] width 155 height 11
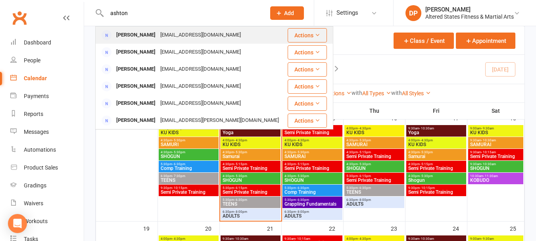
type input "ashton"
click at [138, 34] on div "[PERSON_NAME]" at bounding box center [136, 35] width 44 height 12
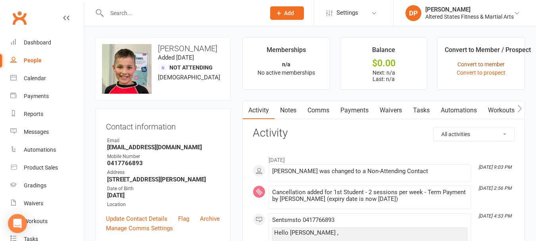
click at [466, 62] on link "Convert to member" at bounding box center [480, 64] width 47 height 6
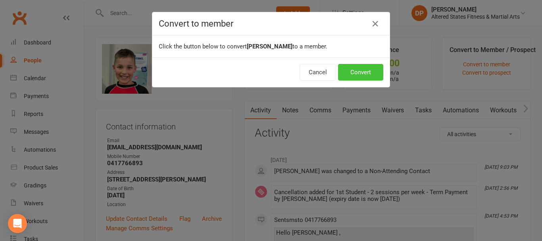
click at [350, 69] on button "Convert" at bounding box center [360, 72] width 45 height 17
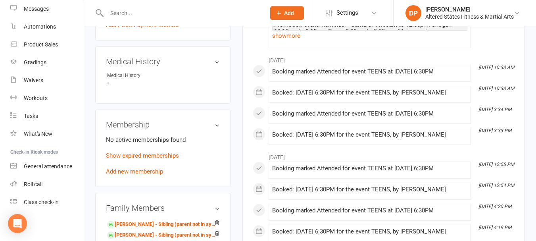
scroll to position [278, 0]
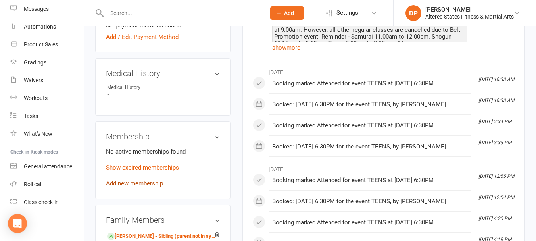
click at [132, 187] on link "Add new membership" at bounding box center [134, 183] width 57 height 7
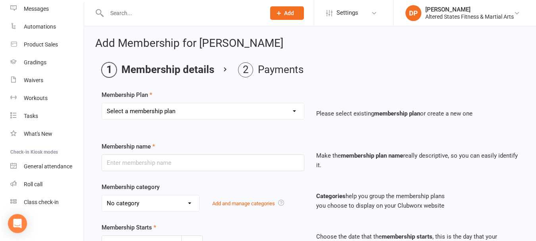
click at [293, 114] on select "Select a membership plan Create new Membership Plan Karate Trail Casual Karate …" at bounding box center [203, 111] width 202 height 16
select select "2"
click at [102, 103] on select "Select a membership plan Create new Membership Plan Karate Trail Casual Karate …" at bounding box center [203, 111] width 202 height 16
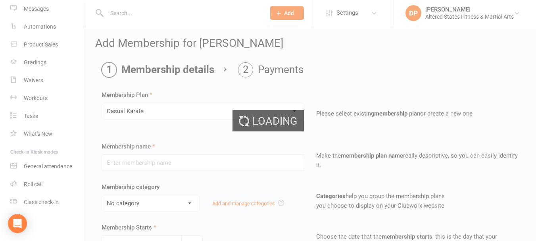
type input "Casual Karate"
select select "5"
type input "0"
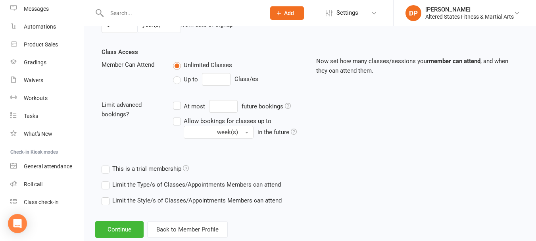
scroll to position [279, 0]
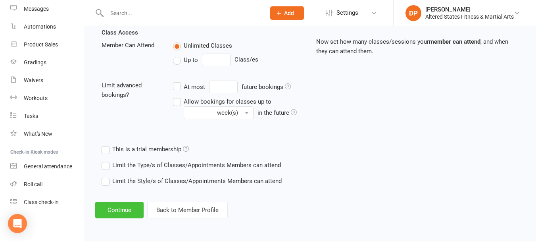
click at [110, 205] on button "Continue" at bounding box center [119, 210] width 48 height 17
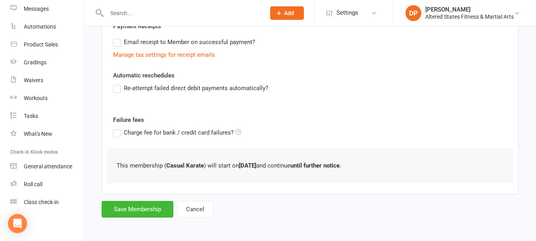
scroll to position [159, 0]
click at [152, 209] on button "Save Membership" at bounding box center [138, 208] width 72 height 17
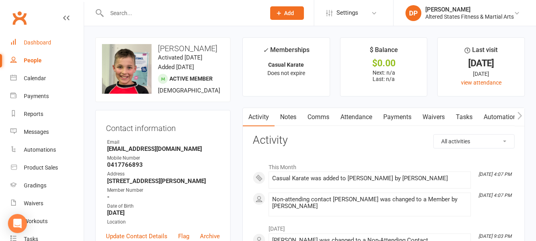
click at [51, 43] on link "Dashboard" at bounding box center [46, 43] width 73 height 18
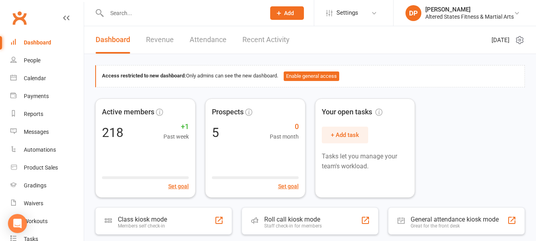
click at [35, 44] on div "Dashboard" at bounding box center [37, 42] width 27 height 6
click at [36, 96] on div "Payments" at bounding box center [36, 96] width 25 height 6
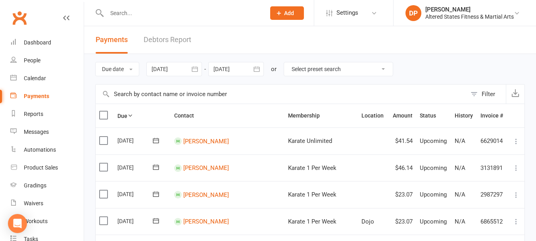
click at [196, 70] on icon "button" at bounding box center [195, 69] width 8 height 8
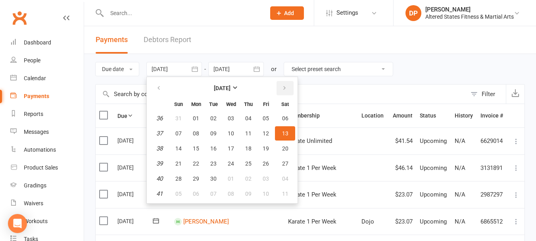
click at [284, 88] on icon "button" at bounding box center [285, 88] width 6 height 6
click at [232, 131] on span "08" at bounding box center [231, 133] width 6 height 6
type input "[DATE]"
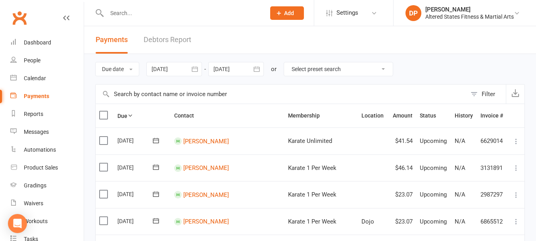
click at [260, 70] on icon "button" at bounding box center [257, 69] width 8 height 8
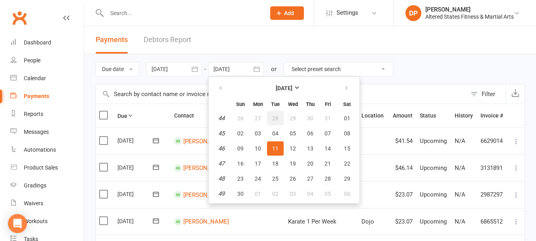
click at [277, 117] on span "28" at bounding box center [275, 118] width 6 height 6
type input "[DATE]"
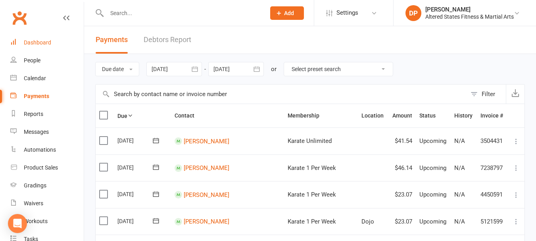
click at [40, 42] on div "Dashboard" at bounding box center [37, 42] width 27 height 6
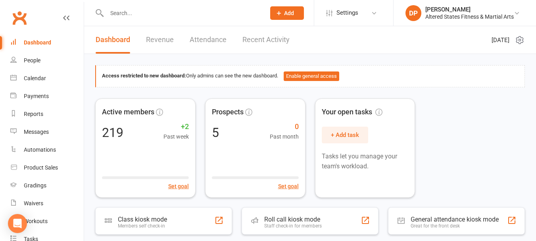
click at [131, 13] on input "text" at bounding box center [181, 13] width 155 height 11
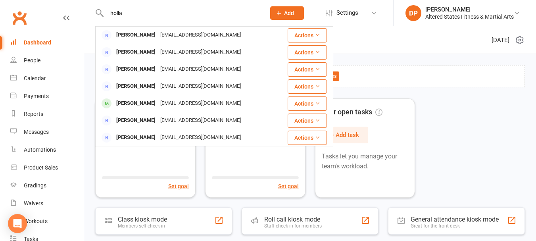
type input "holla"
click at [36, 40] on div "Dashboard" at bounding box center [37, 42] width 27 height 6
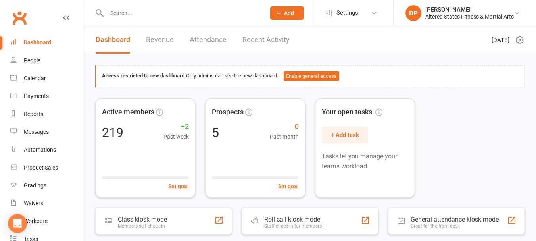
click at [144, 8] on input "text" at bounding box center [181, 13] width 155 height 11
type input "e"
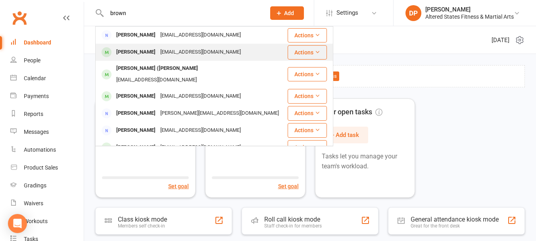
type input "brown"
click at [140, 52] on div "[PERSON_NAME]" at bounding box center [136, 52] width 44 height 12
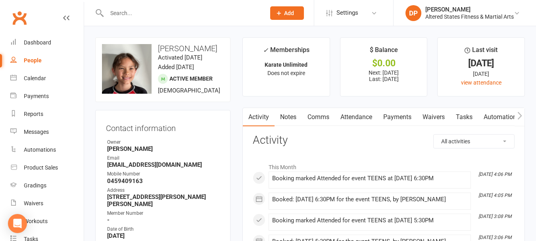
click at [399, 120] on link "Payments" at bounding box center [397, 117] width 39 height 18
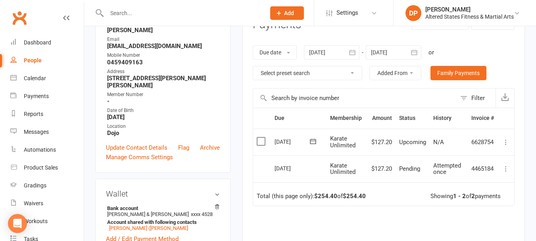
scroll to position [119, 0]
click at [355, 52] on icon "button" at bounding box center [352, 52] width 8 height 8
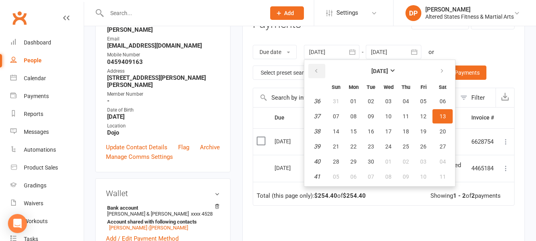
click at [318, 72] on icon "button" at bounding box center [316, 71] width 6 height 6
click at [339, 102] on span "27" at bounding box center [336, 101] width 6 height 6
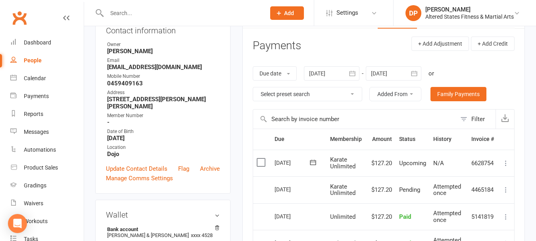
scroll to position [79, 0]
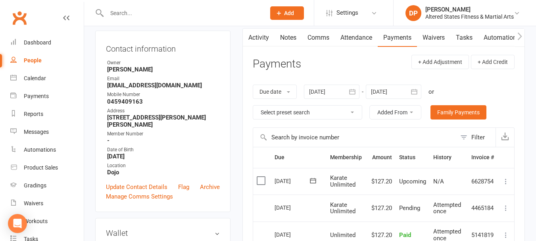
click at [351, 93] on icon "button" at bounding box center [352, 91] width 6 height 5
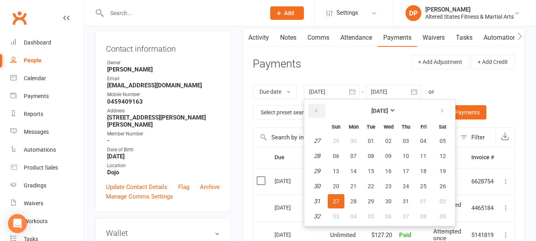
click at [324, 108] on button "button" at bounding box center [316, 111] width 17 height 14
click at [322, 109] on button "button" at bounding box center [316, 111] width 17 height 14
click at [336, 155] on span "06" at bounding box center [336, 156] width 6 height 6
type input "[DATE]"
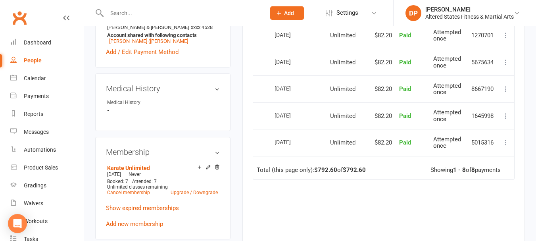
scroll to position [317, 0]
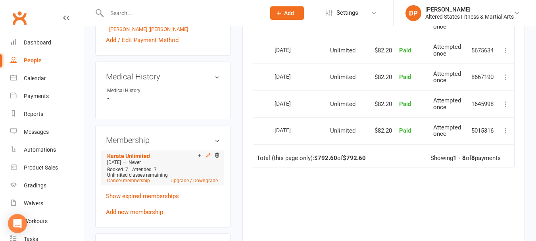
click at [208, 158] on icon at bounding box center [208, 155] width 6 height 6
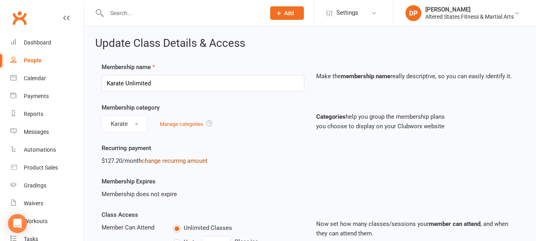
click at [171, 161] on link "change recurring amount" at bounding box center [175, 160] width 66 height 7
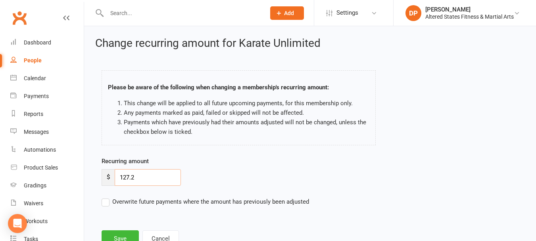
drag, startPoint x: 117, startPoint y: 175, endPoint x: 154, endPoint y: 175, distance: 36.5
click at [154, 175] on input "127.2" at bounding box center [148, 177] width 66 height 17
type input "83.0"
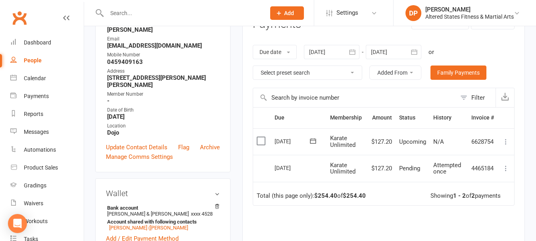
scroll to position [40, 0]
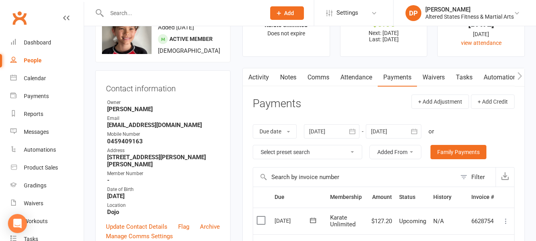
click at [350, 134] on icon "button" at bounding box center [352, 131] width 8 height 8
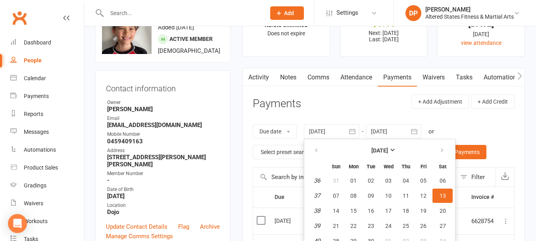
scroll to position [63, 0]
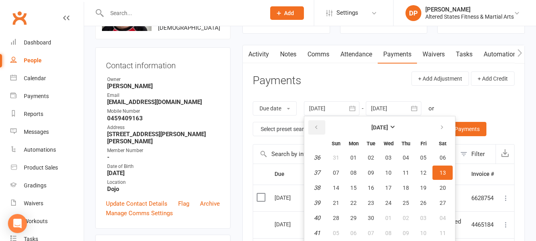
click at [319, 123] on button "button" at bounding box center [316, 127] width 17 height 14
click at [362, 188] on button "16" at bounding box center [353, 187] width 17 height 14
type input "[DATE]"
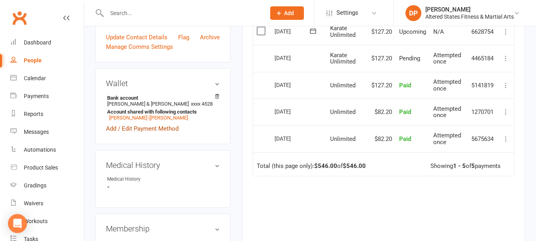
scroll to position [301, 0]
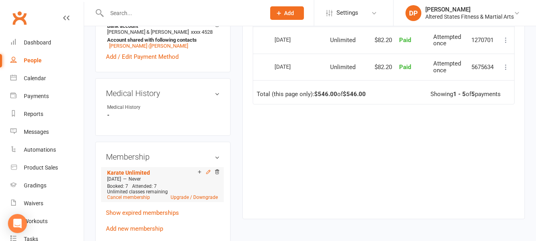
click at [209, 175] on icon at bounding box center [208, 172] width 6 height 6
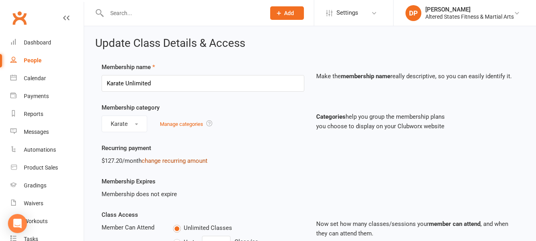
click at [160, 162] on link "change recurring amount" at bounding box center [175, 160] width 66 height 7
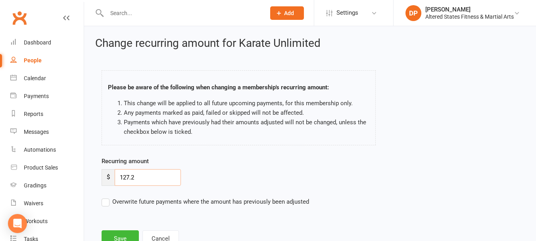
click at [128, 175] on input "127.2" at bounding box center [148, 177] width 66 height 17
type input "82.20"
click at [117, 238] on button "Save" at bounding box center [120, 238] width 37 height 17
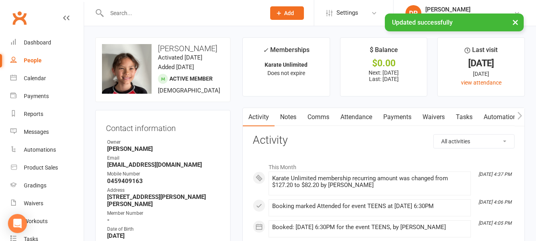
click at [396, 117] on link "Payments" at bounding box center [397, 117] width 39 height 18
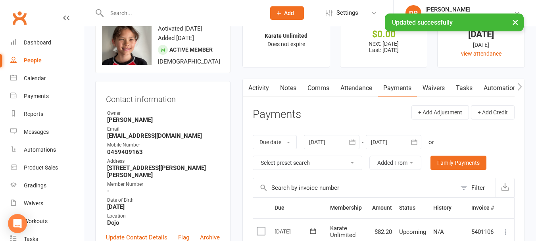
scroll to position [159, 0]
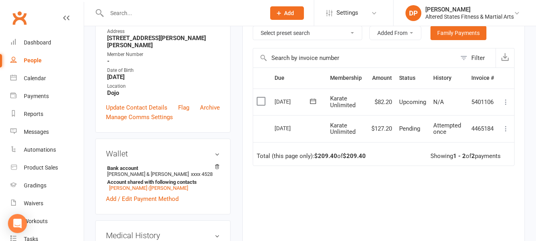
click at [504, 104] on icon at bounding box center [506, 102] width 8 height 8
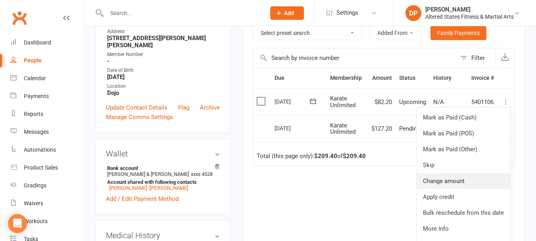
click at [432, 179] on link "Change amount" at bounding box center [463, 181] width 94 height 16
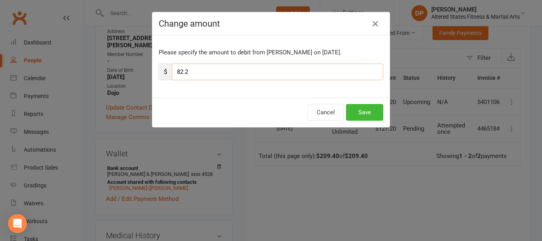
drag, startPoint x: 173, startPoint y: 70, endPoint x: 186, endPoint y: 71, distance: 13.5
click at [186, 71] on input "82.2" at bounding box center [277, 71] width 211 height 17
type input "37.20"
click at [373, 113] on button "Save" at bounding box center [364, 112] width 37 height 17
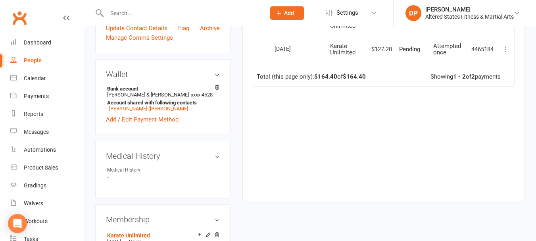
scroll to position [0, 0]
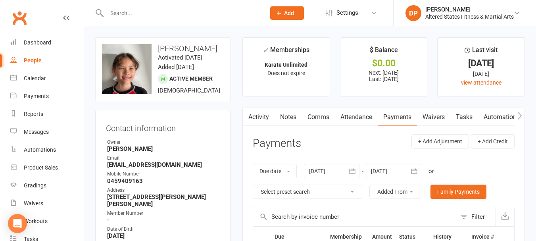
click at [391, 118] on link "Payments" at bounding box center [397, 117] width 39 height 18
click at [350, 170] on icon "button" at bounding box center [352, 171] width 8 height 8
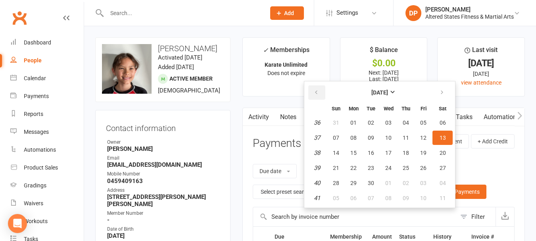
click at [319, 89] on button "button" at bounding box center [316, 92] width 17 height 14
click at [338, 122] on span "29" at bounding box center [336, 122] width 6 height 6
type input "[DATE]"
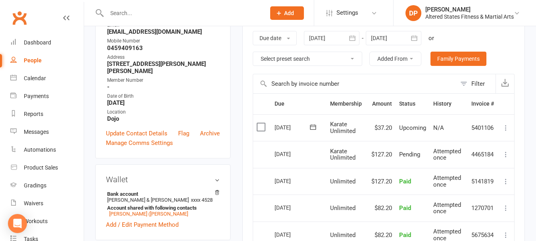
scroll to position [119, 0]
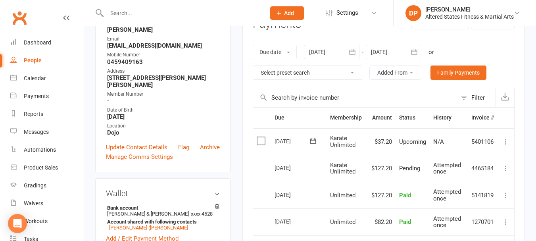
click at [411, 51] on button "button" at bounding box center [414, 52] width 14 height 14
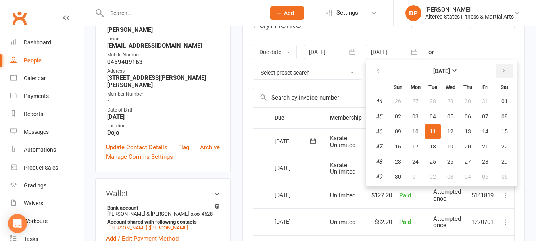
click at [501, 70] on button "button" at bounding box center [504, 71] width 17 height 14
click at [495, 129] on table "[DATE] Sun Mon Tue Wed Thu Fri Sat 1 28 29 30 31 01 02 03 2 04 05 06 07 08 09 1…" at bounding box center [442, 122] width 148 height 123
click at [486, 128] on span "16" at bounding box center [485, 131] width 6 height 6
type input "[DATE]"
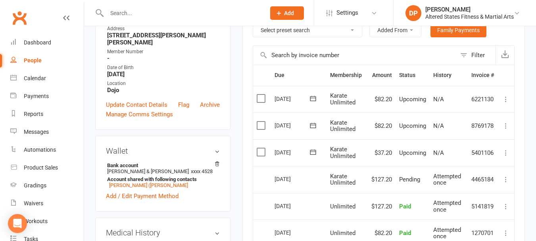
scroll to position [159, 0]
